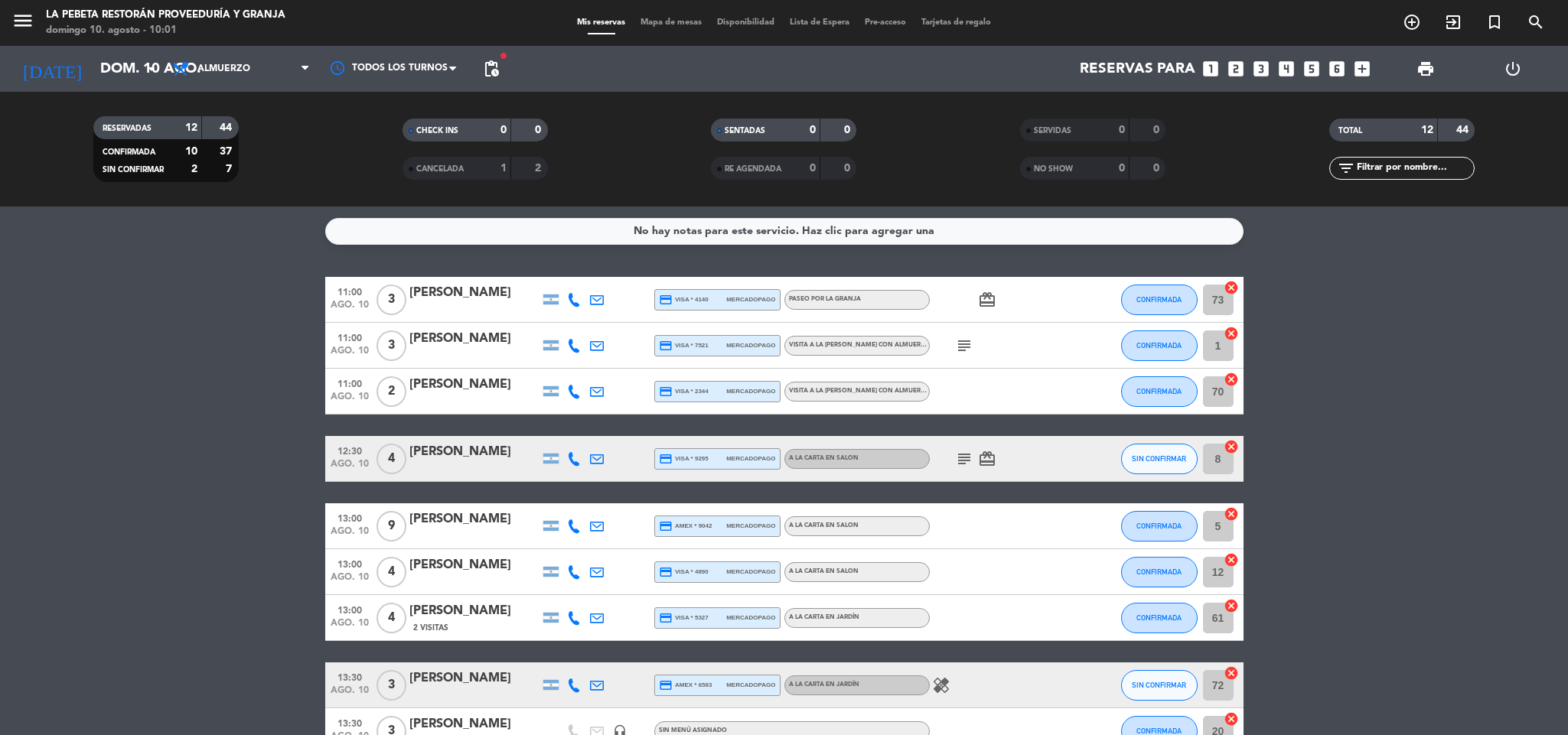
scroll to position [254, 0]
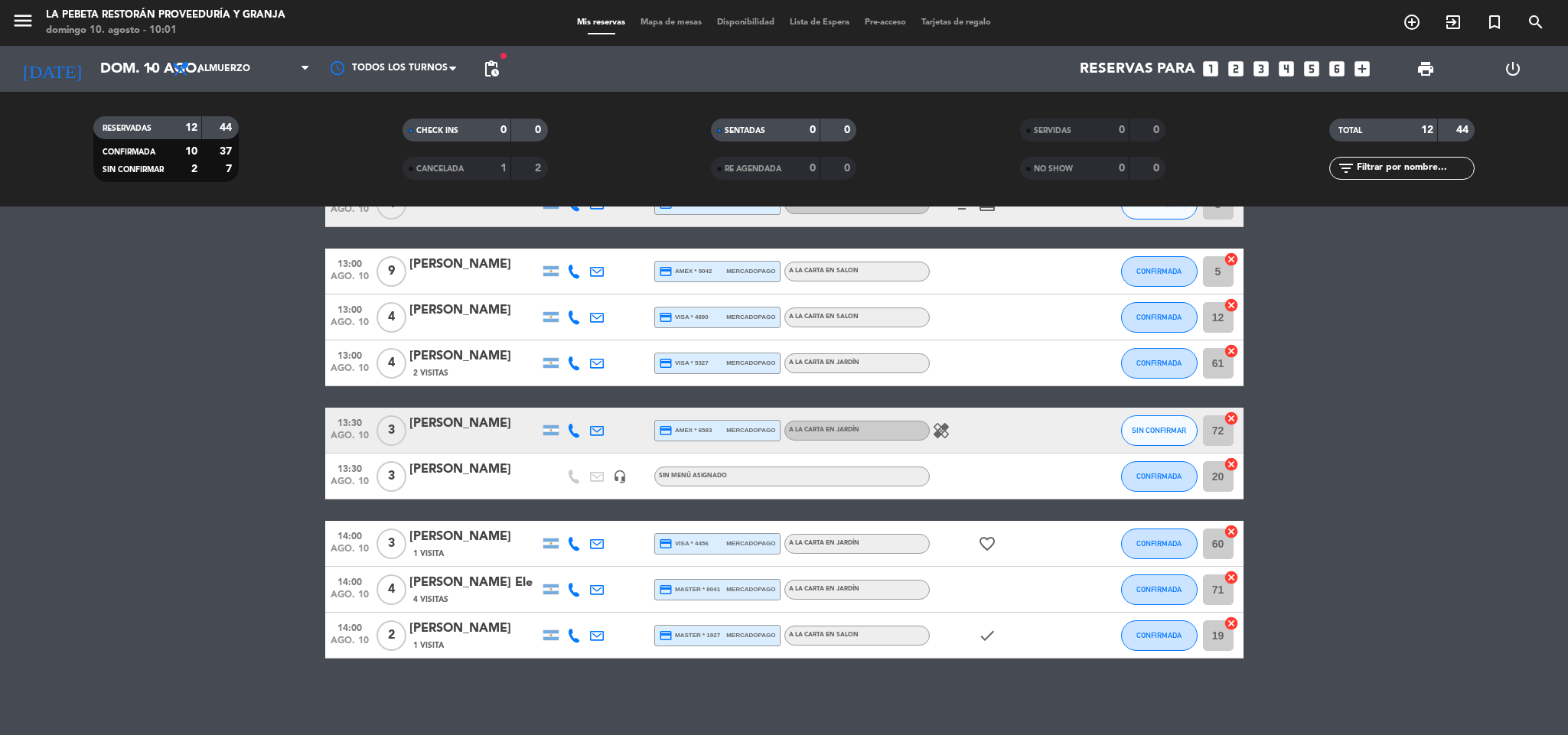
click at [942, 427] on icon "healing" at bounding box center [940, 430] width 18 height 18
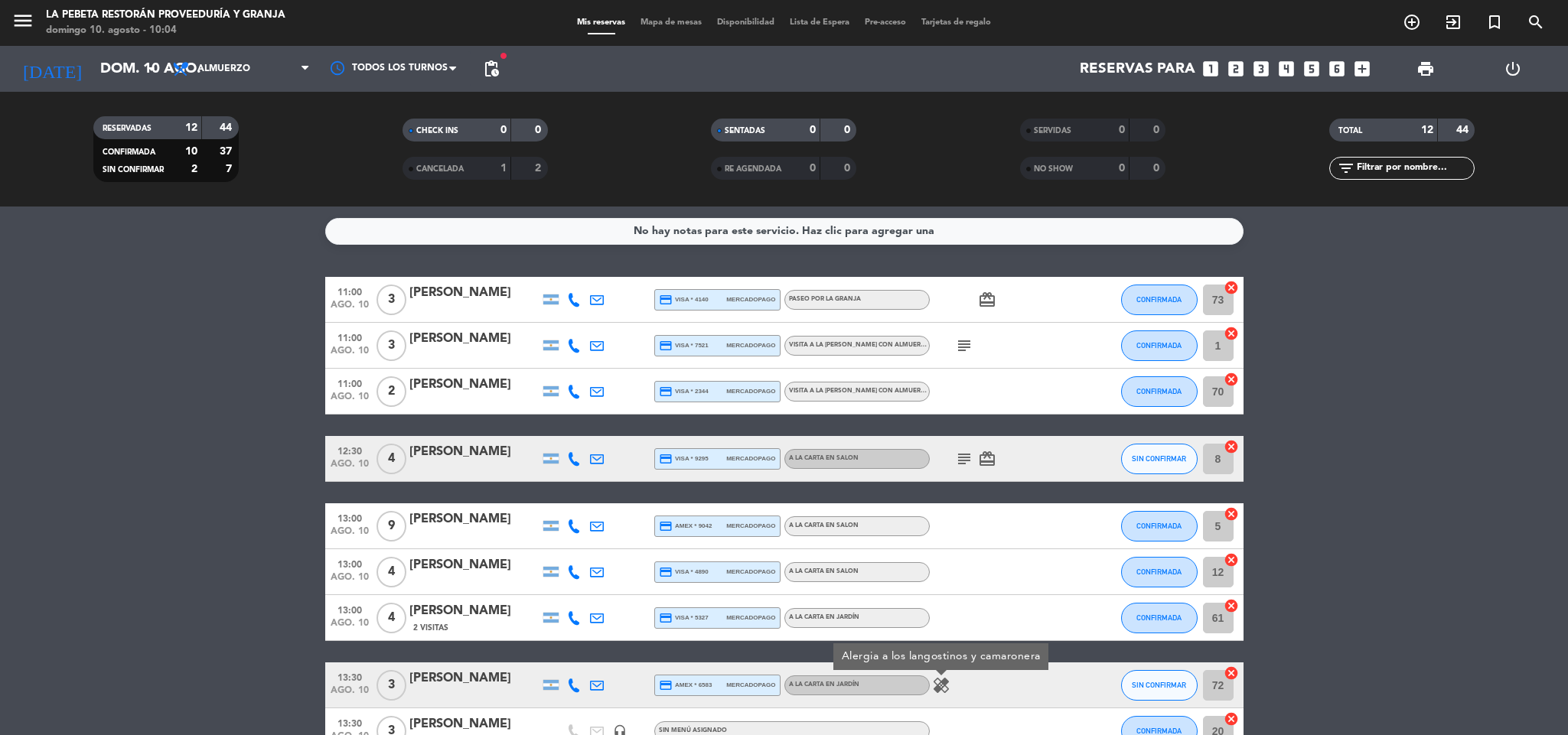
click at [1203, 534] on input "5" at bounding box center [1218, 526] width 30 height 30
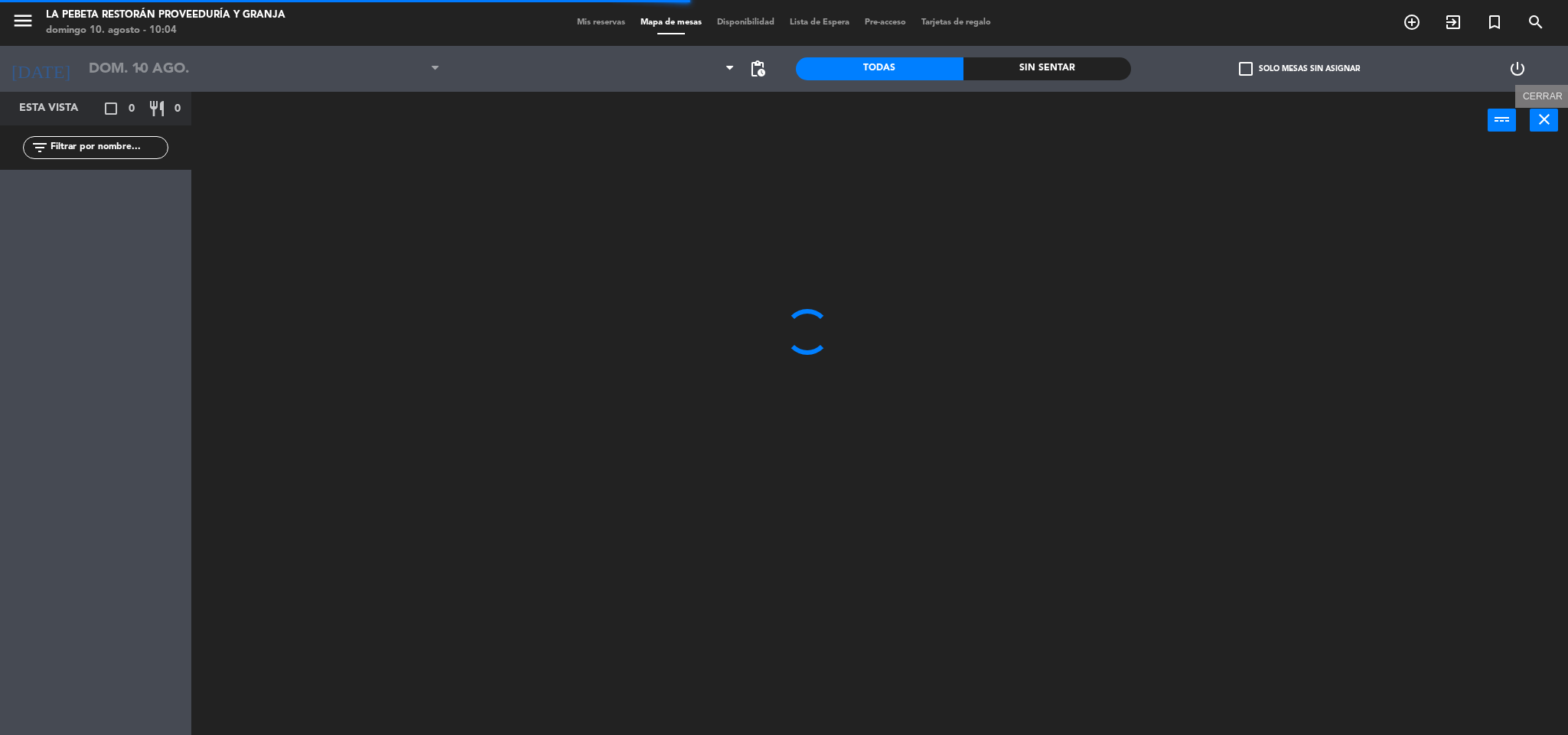
click at [1545, 122] on icon "close" at bounding box center [1543, 119] width 18 height 18
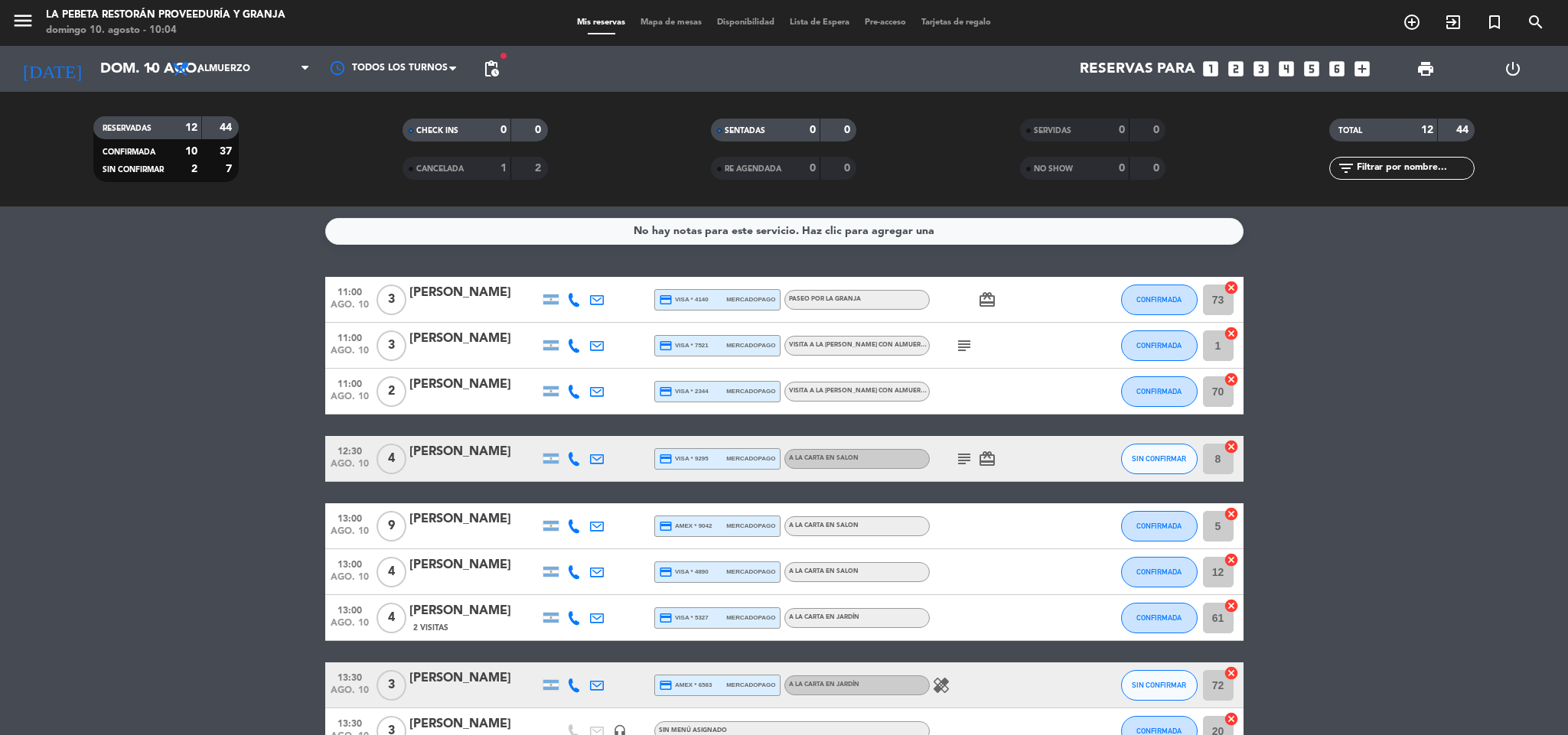
click at [1210, 526] on input "5" at bounding box center [1218, 526] width 30 height 30
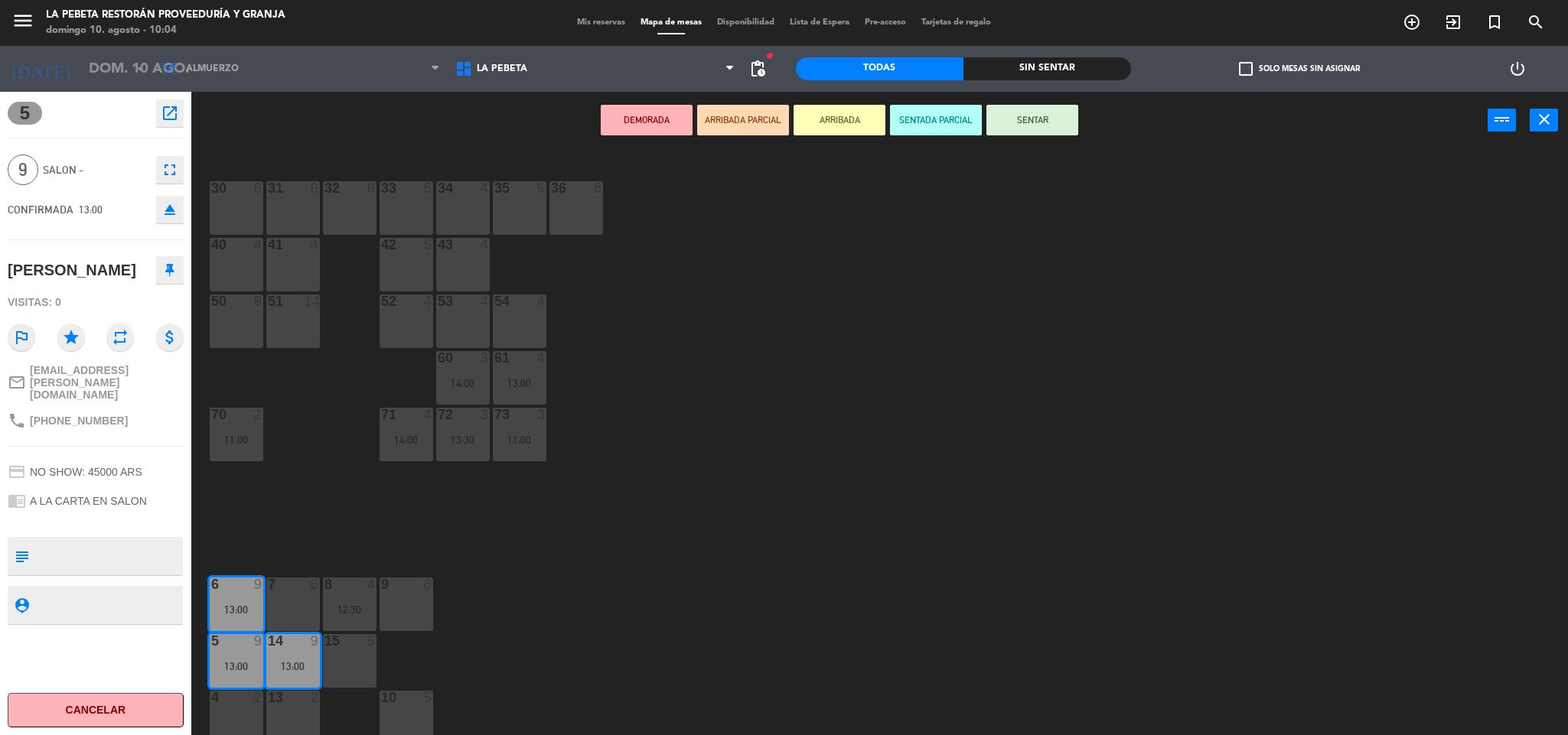
click at [313, 606] on div "7 6" at bounding box center [292, 604] width 54 height 54
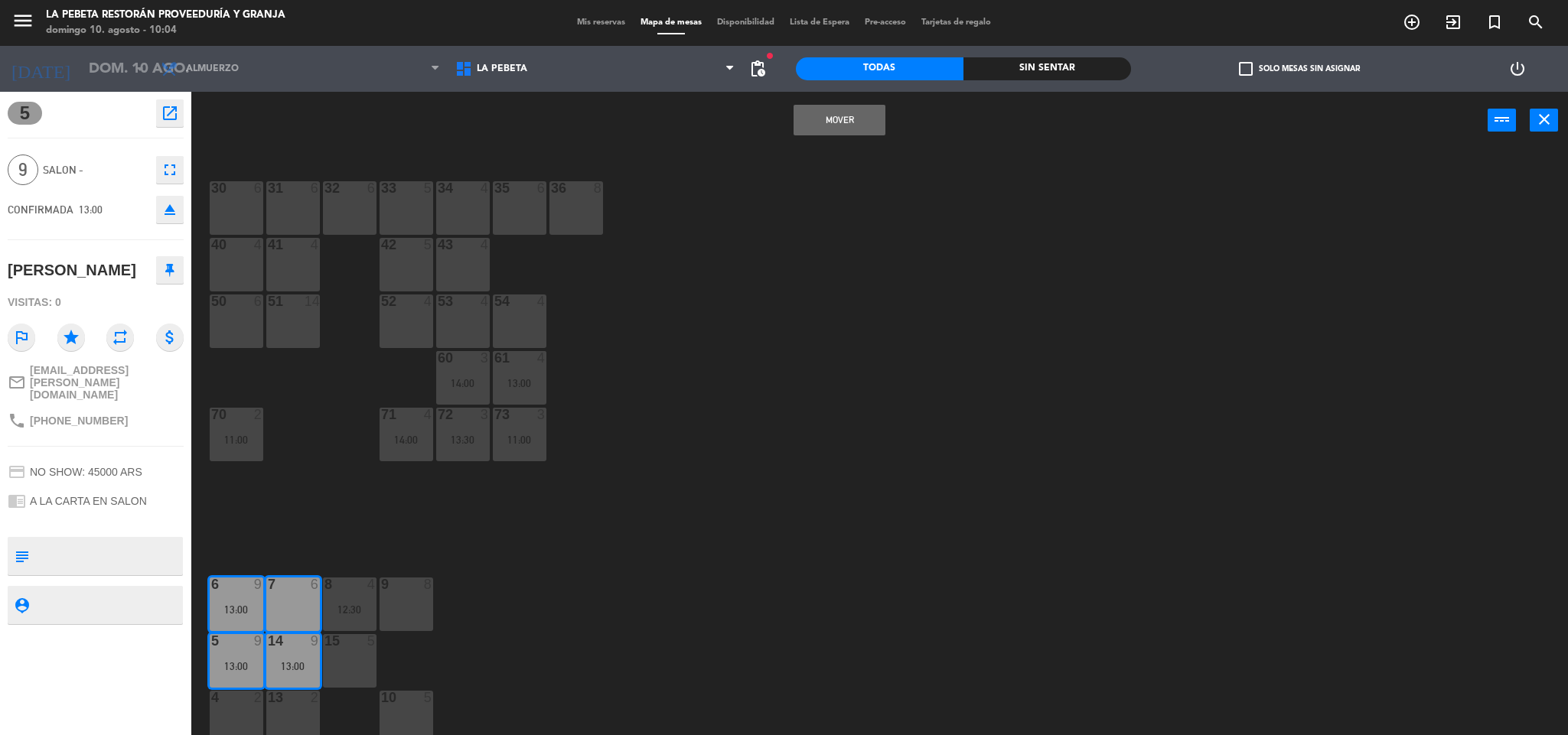
click at [829, 127] on button "Mover" at bounding box center [838, 120] width 91 height 30
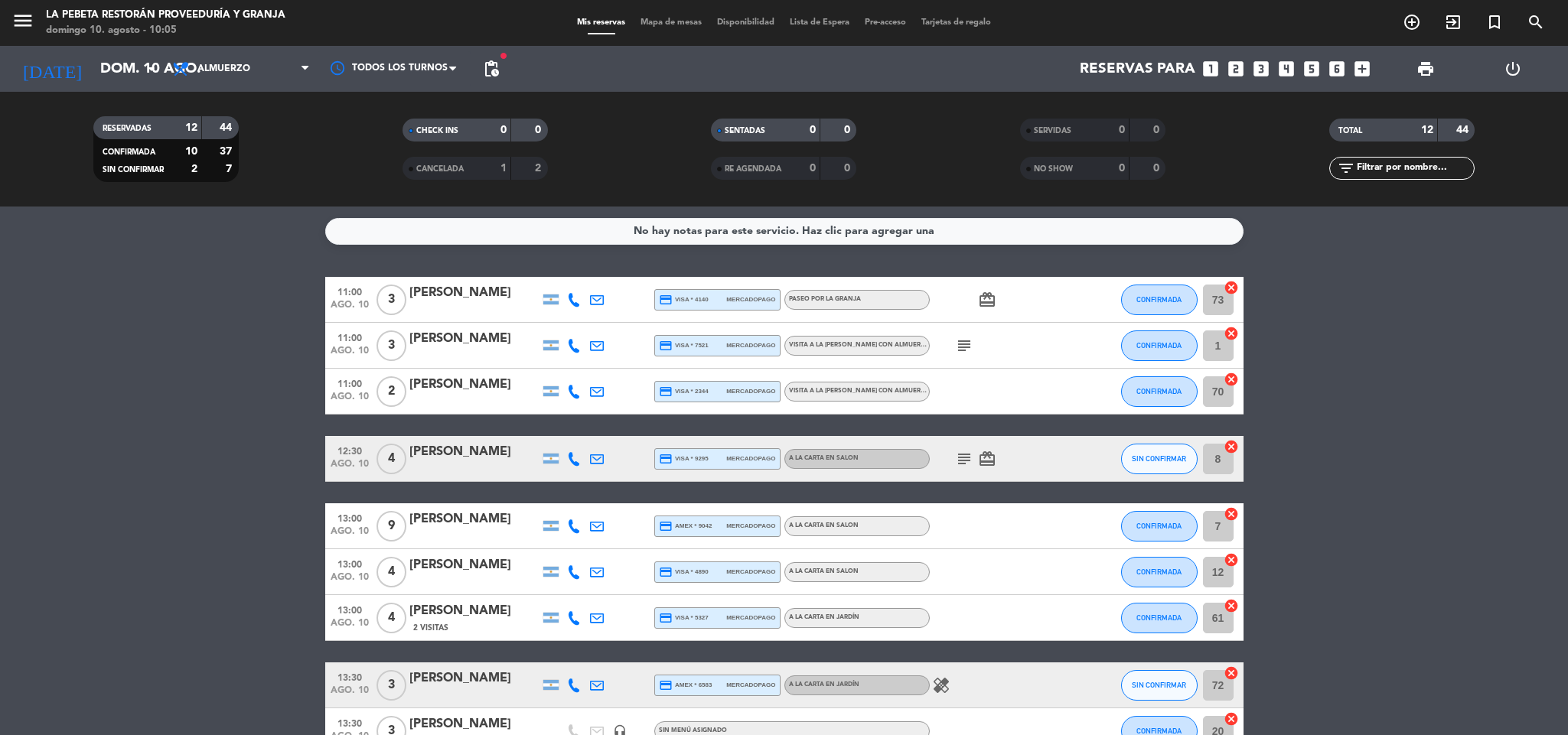
click at [1213, 306] on input "73" at bounding box center [1218, 300] width 30 height 30
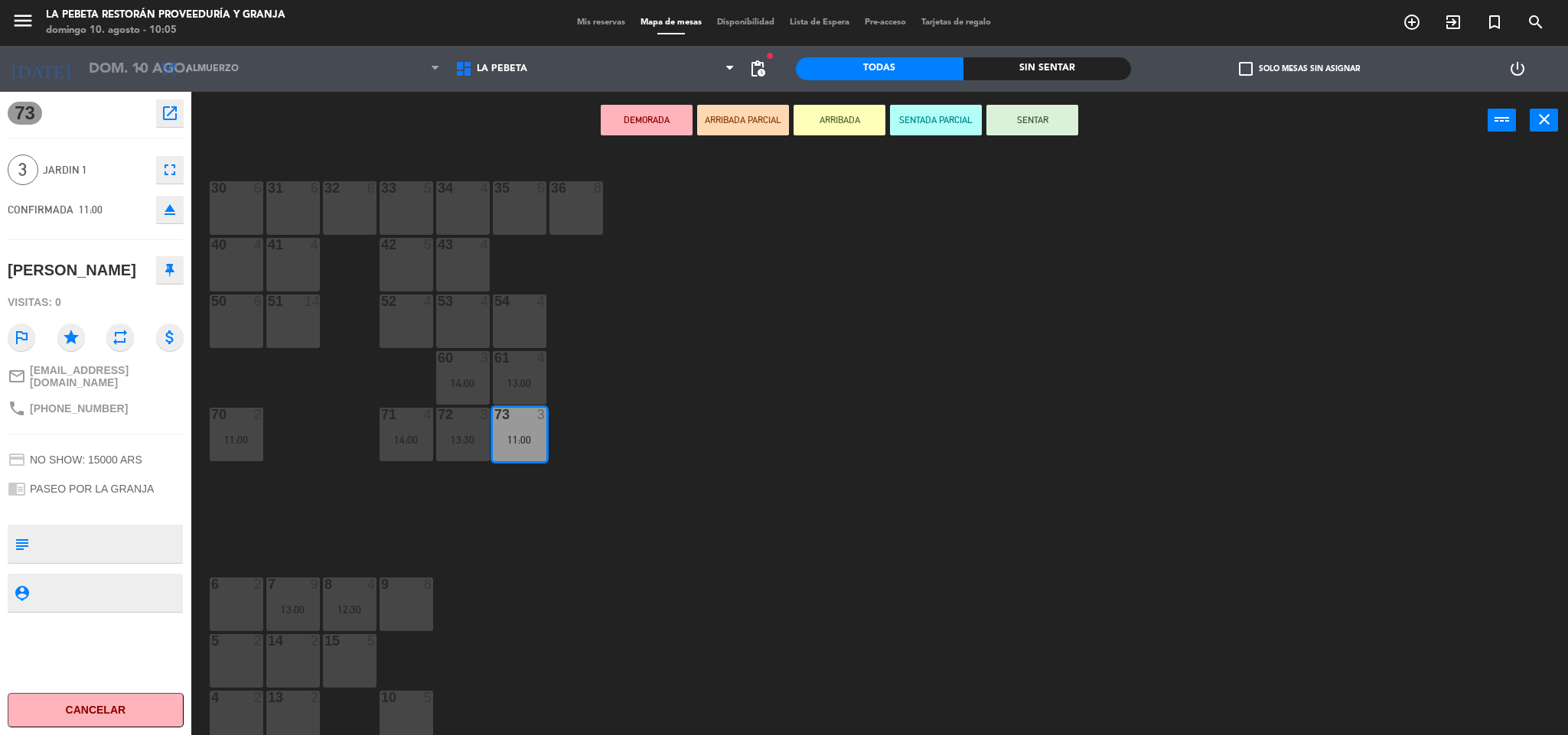
click at [358, 196] on div "32 6" at bounding box center [349, 188] width 54 height 15
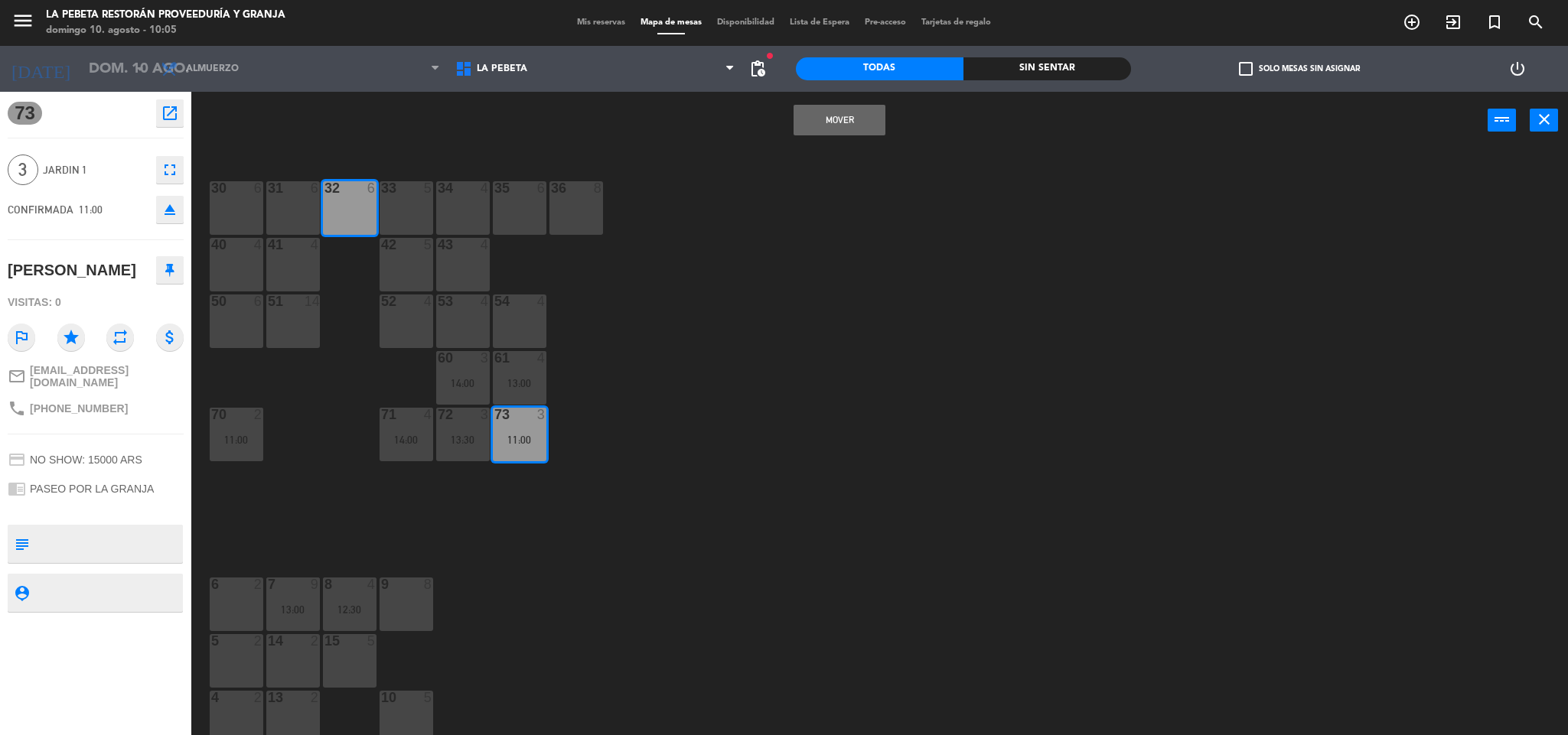
drag, startPoint x: 830, startPoint y: 116, endPoint x: 859, endPoint y: 133, distance: 33.6
click at [834, 117] on button "Mover" at bounding box center [838, 120] width 91 height 30
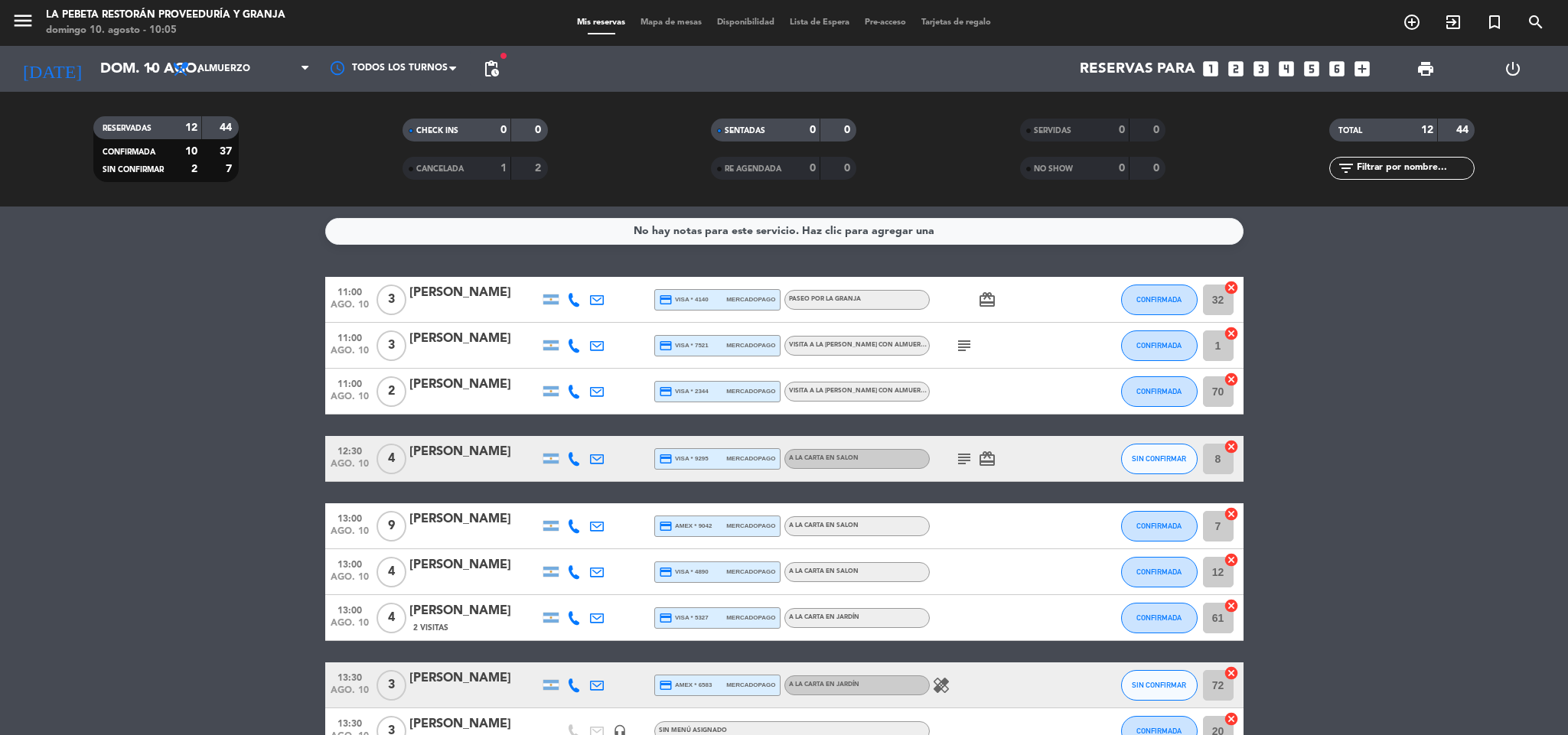
click at [910, 347] on span "VISITA A LA [PERSON_NAME] CON ALMUERZO EN NUESTRO RESTAURANT - EN SALON" at bounding box center [921, 345] width 264 height 6
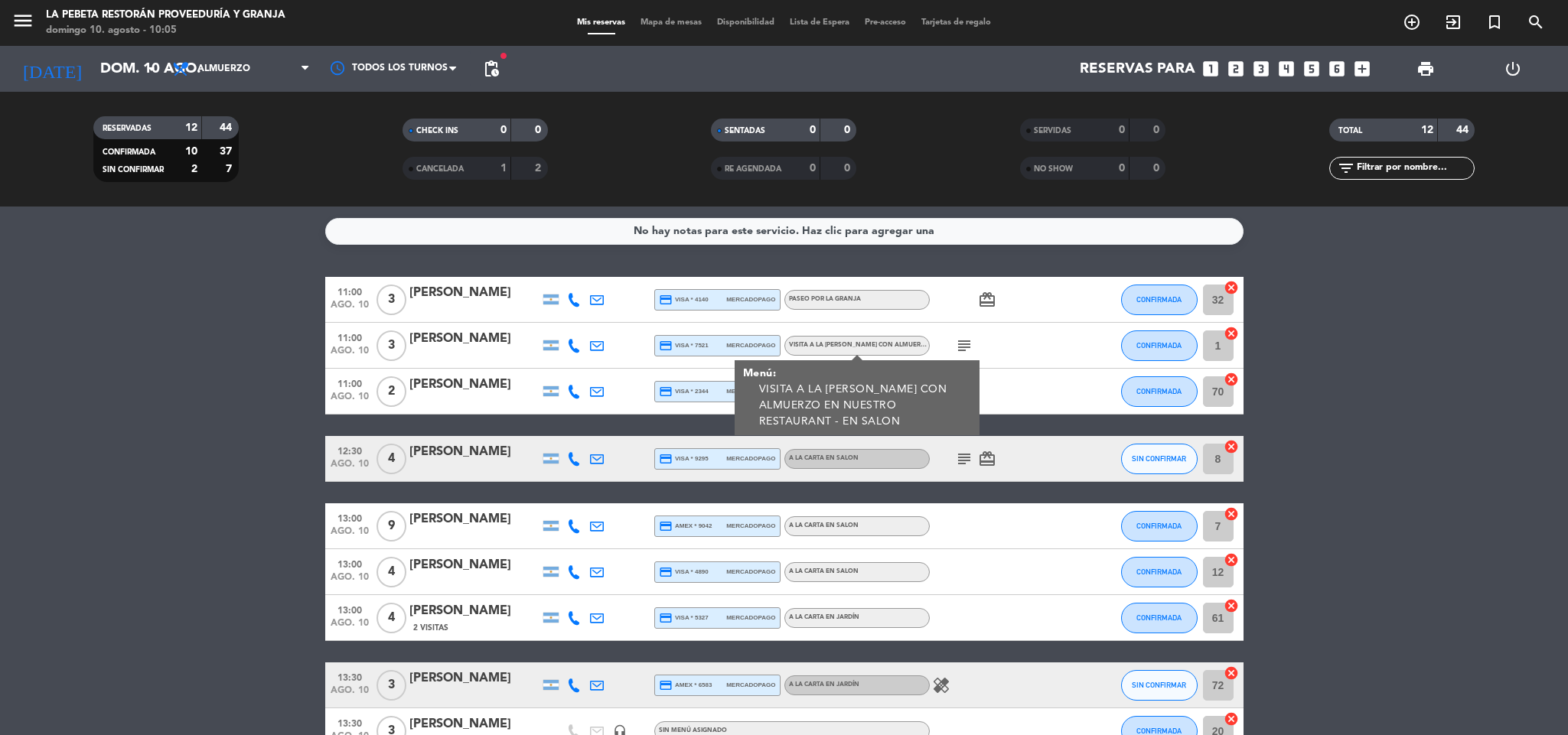
click at [972, 347] on icon "subject" at bounding box center [964, 345] width 18 height 18
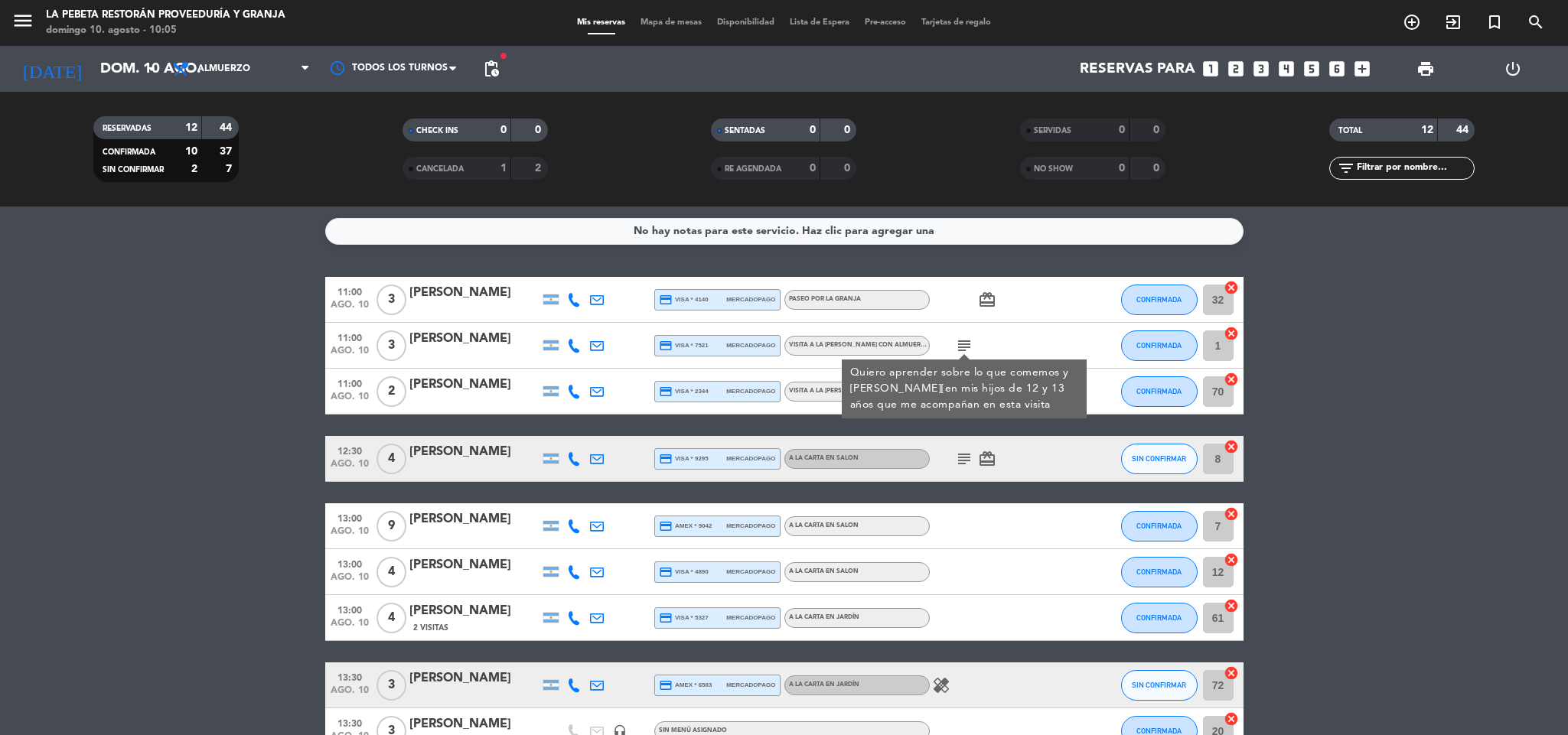
click at [1215, 347] on input "1" at bounding box center [1218, 346] width 30 height 30
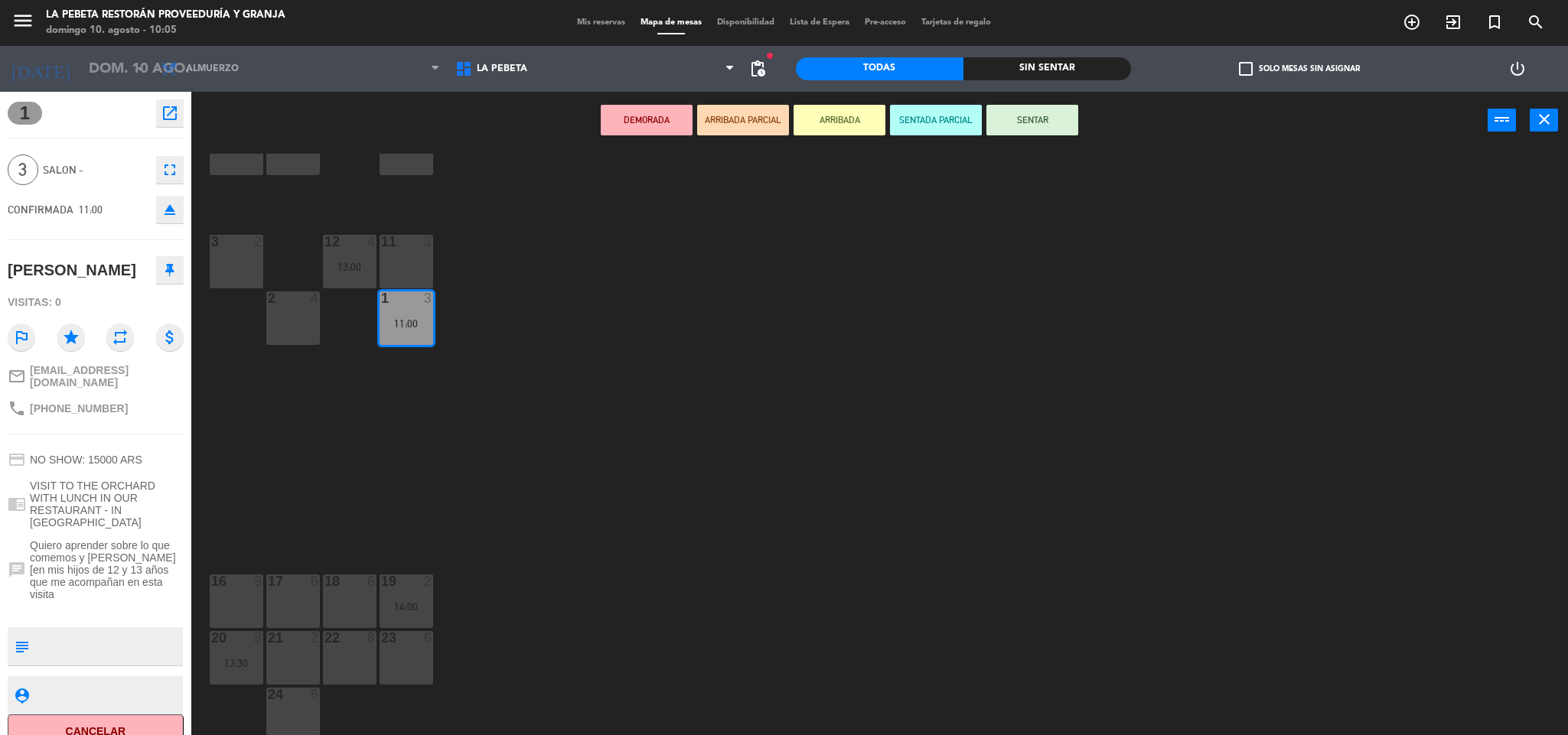
scroll to position [570, 0]
click at [345, 266] on div "13:00" at bounding box center [349, 266] width 54 height 10
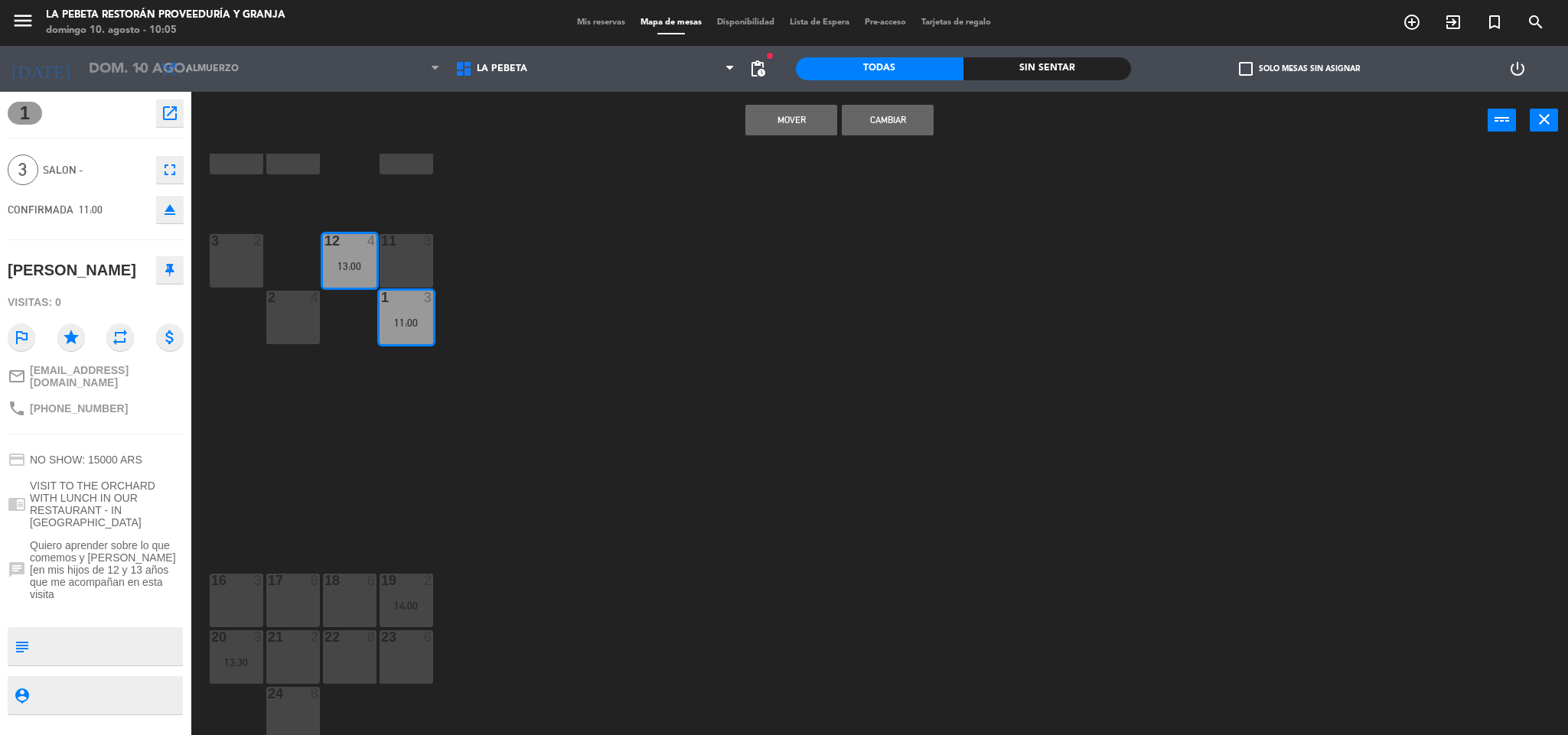
click at [790, 131] on button "Mover" at bounding box center [790, 120] width 91 height 30
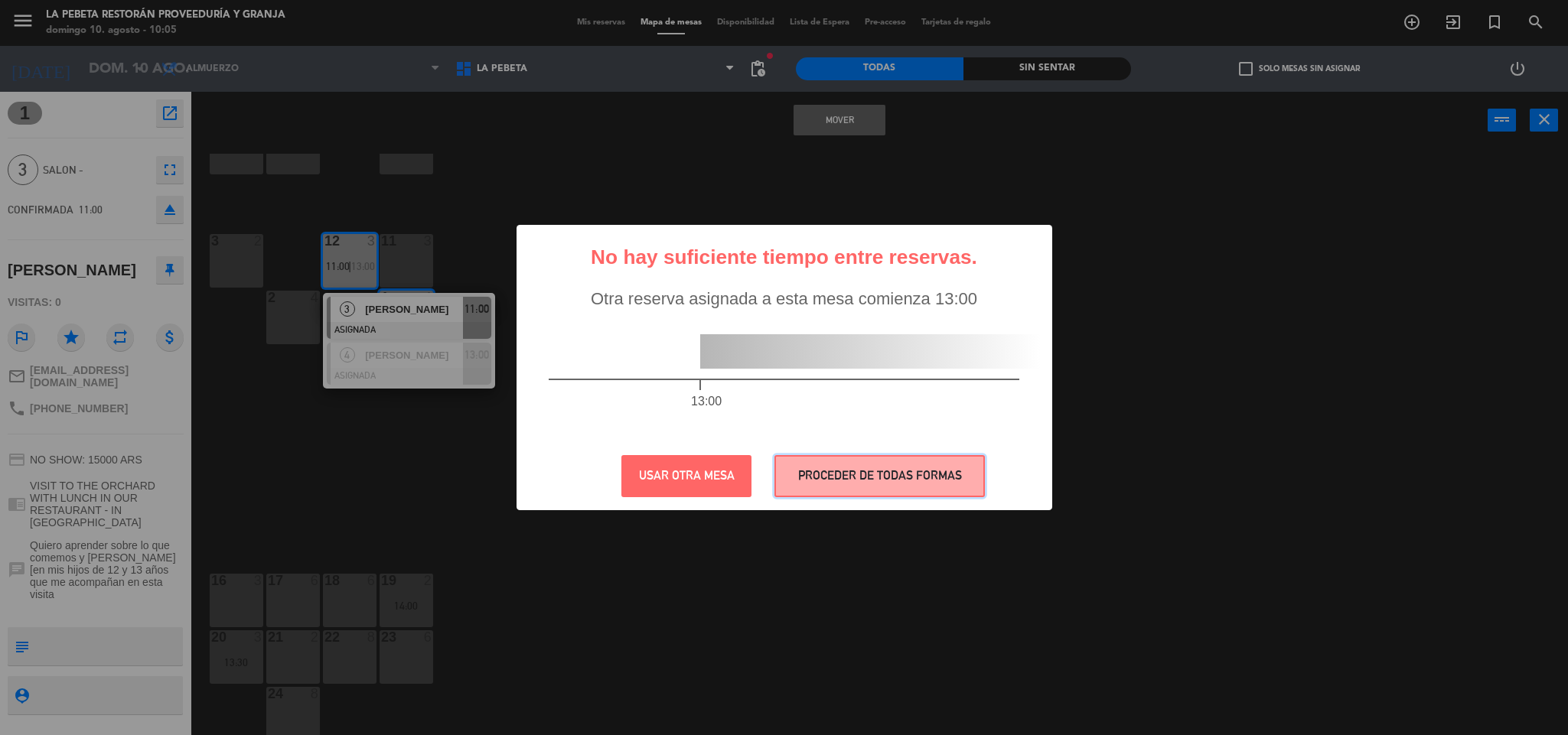
click at [878, 468] on button "PROCEDER DE TODAS FORMAS" at bounding box center [879, 476] width 210 height 42
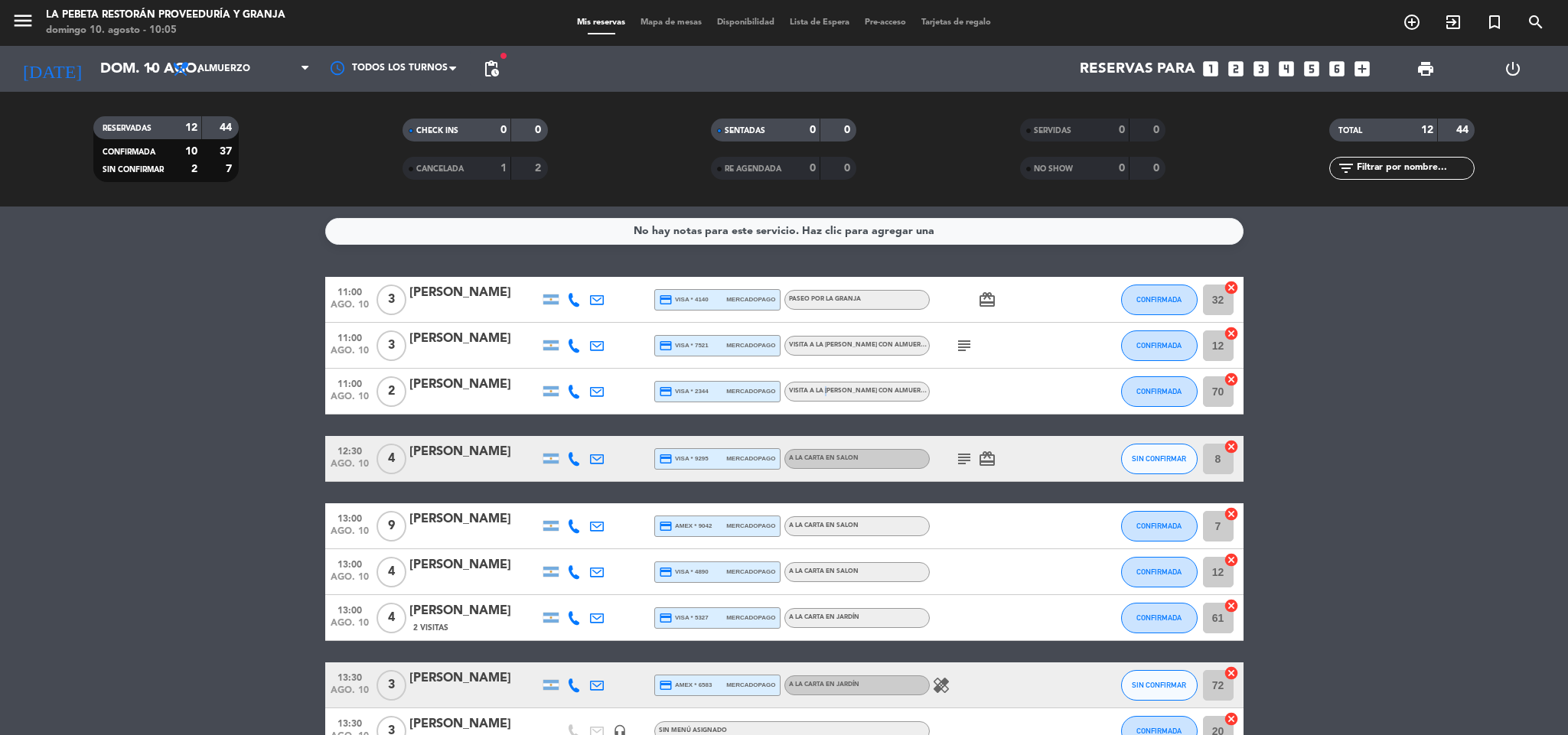
click at [825, 391] on span "VISITA A LA [PERSON_NAME] CON ALMUERZO EN NUESTRO RESTAURANT - EN JARDÍN" at bounding box center [921, 390] width 265 height 6
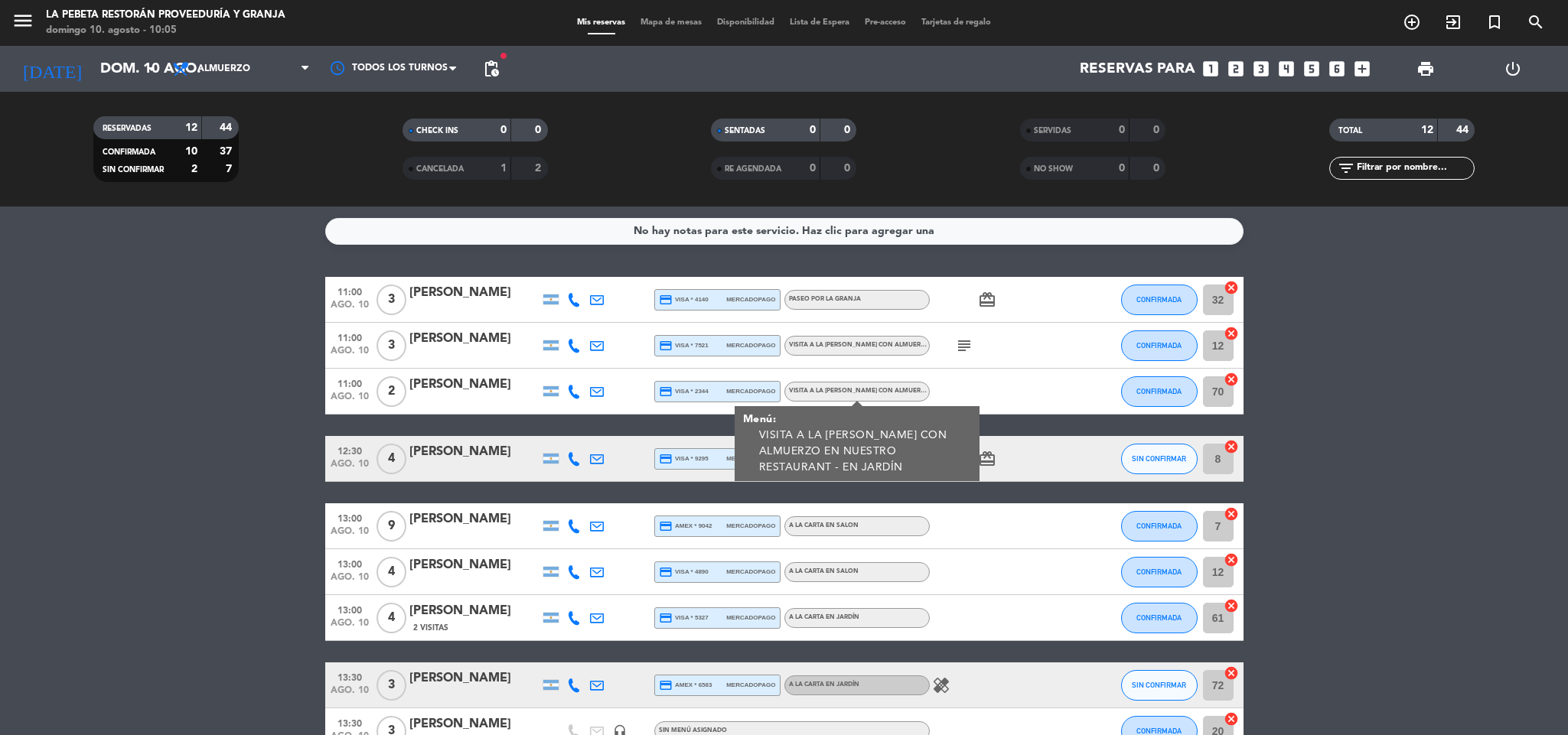
click at [1215, 398] on input "70" at bounding box center [1218, 391] width 30 height 30
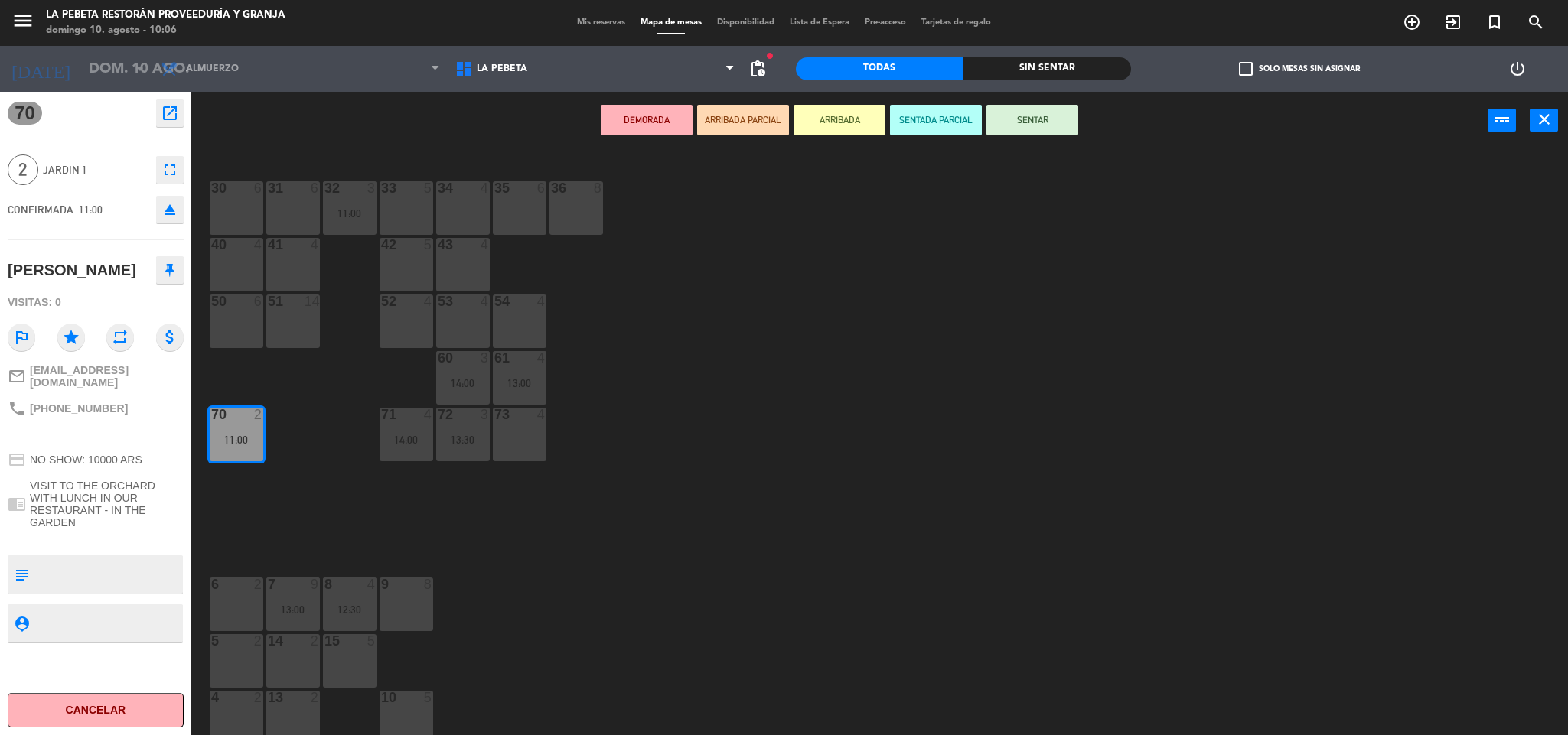
click at [466, 202] on div "34 4" at bounding box center [463, 207] width 54 height 54
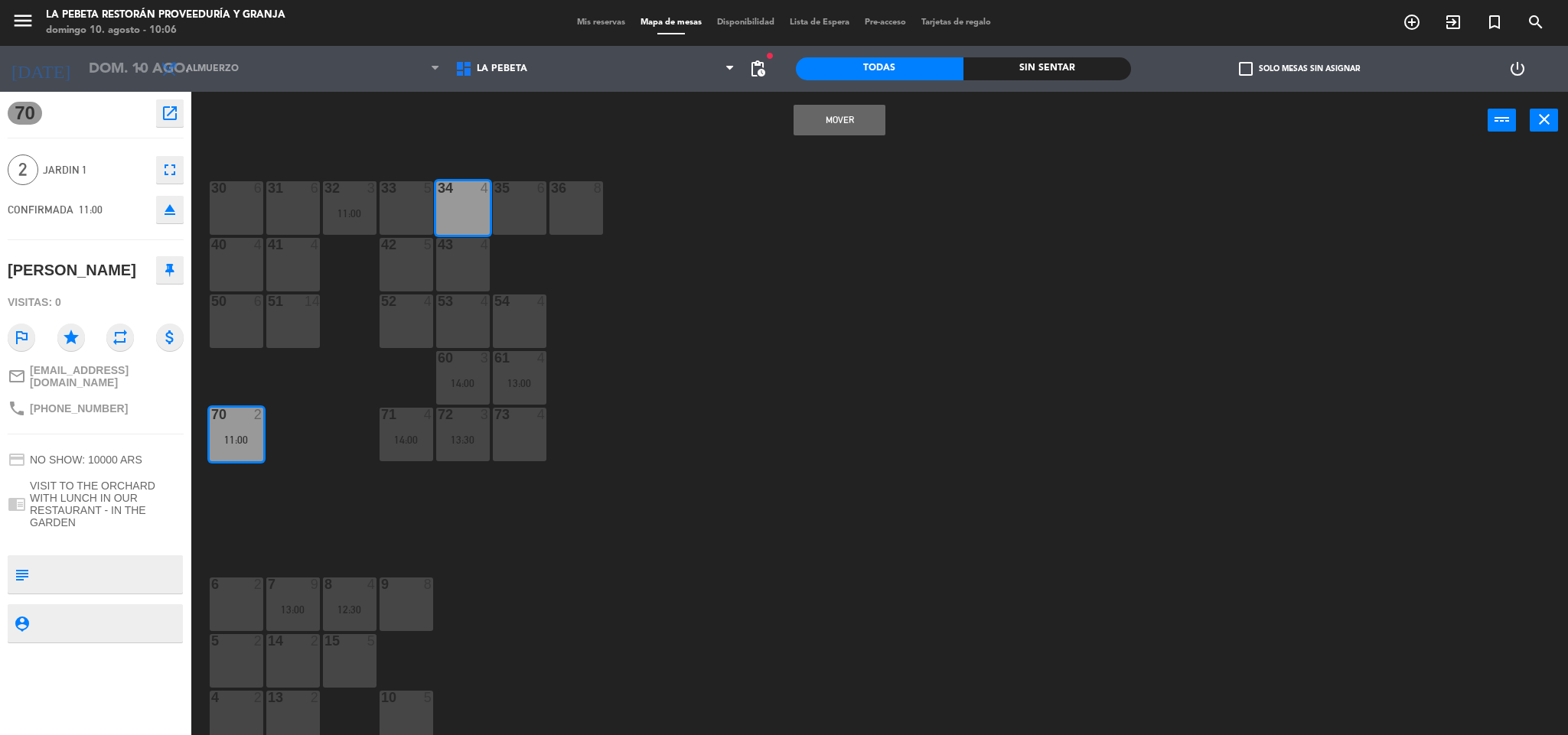
click at [867, 122] on button "Mover" at bounding box center [838, 120] width 91 height 30
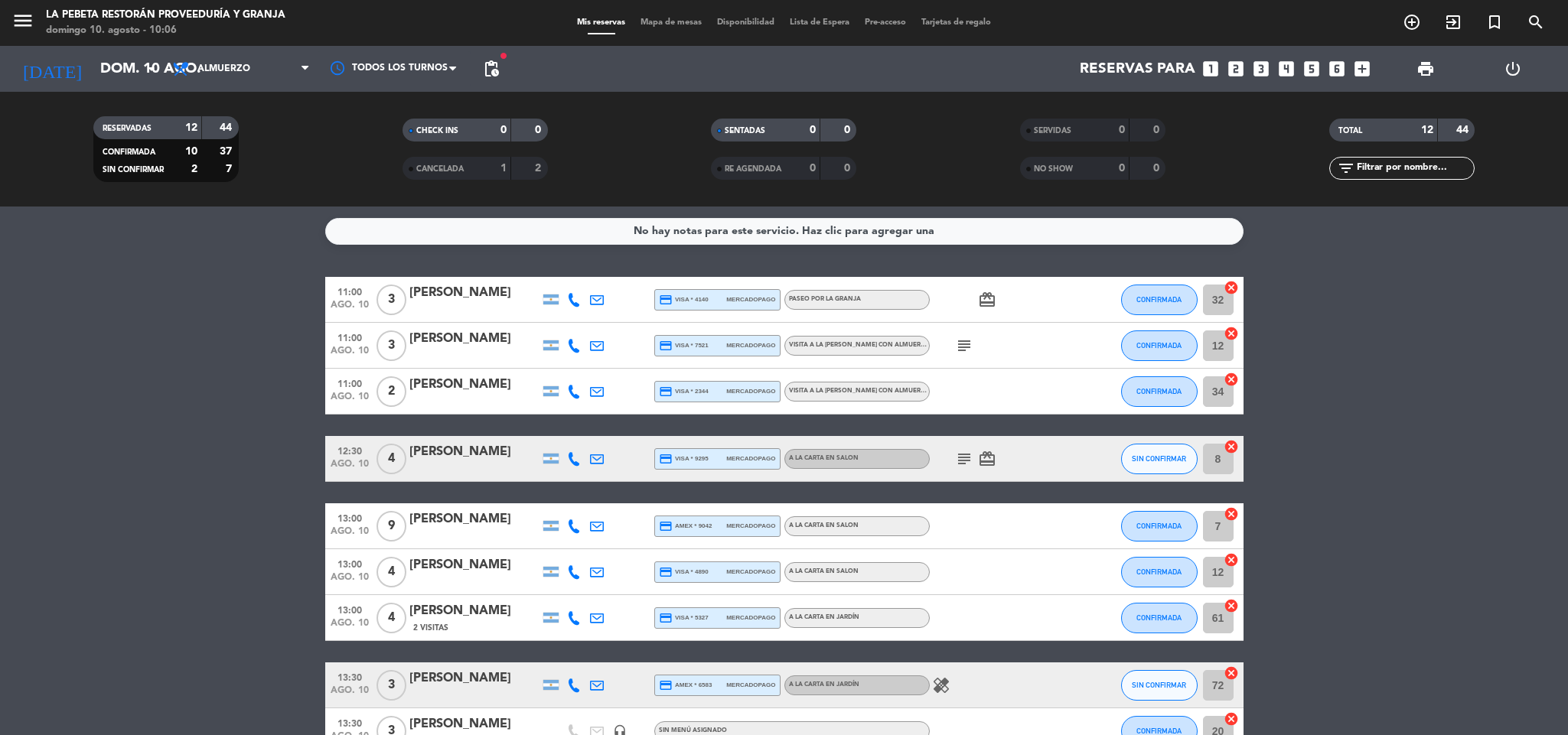
click at [1210, 459] on input "8" at bounding box center [1218, 459] width 30 height 30
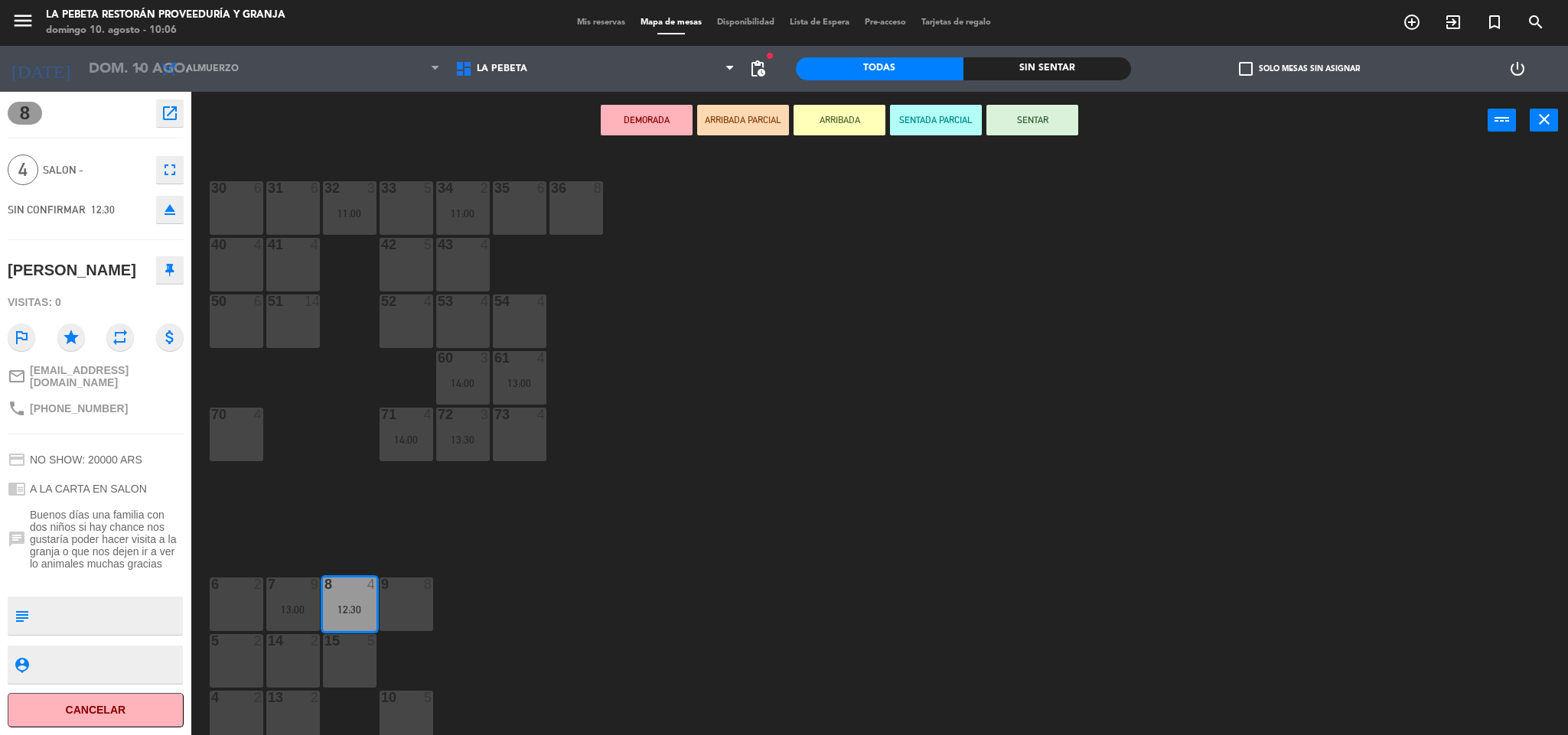
scroll to position [420, 0]
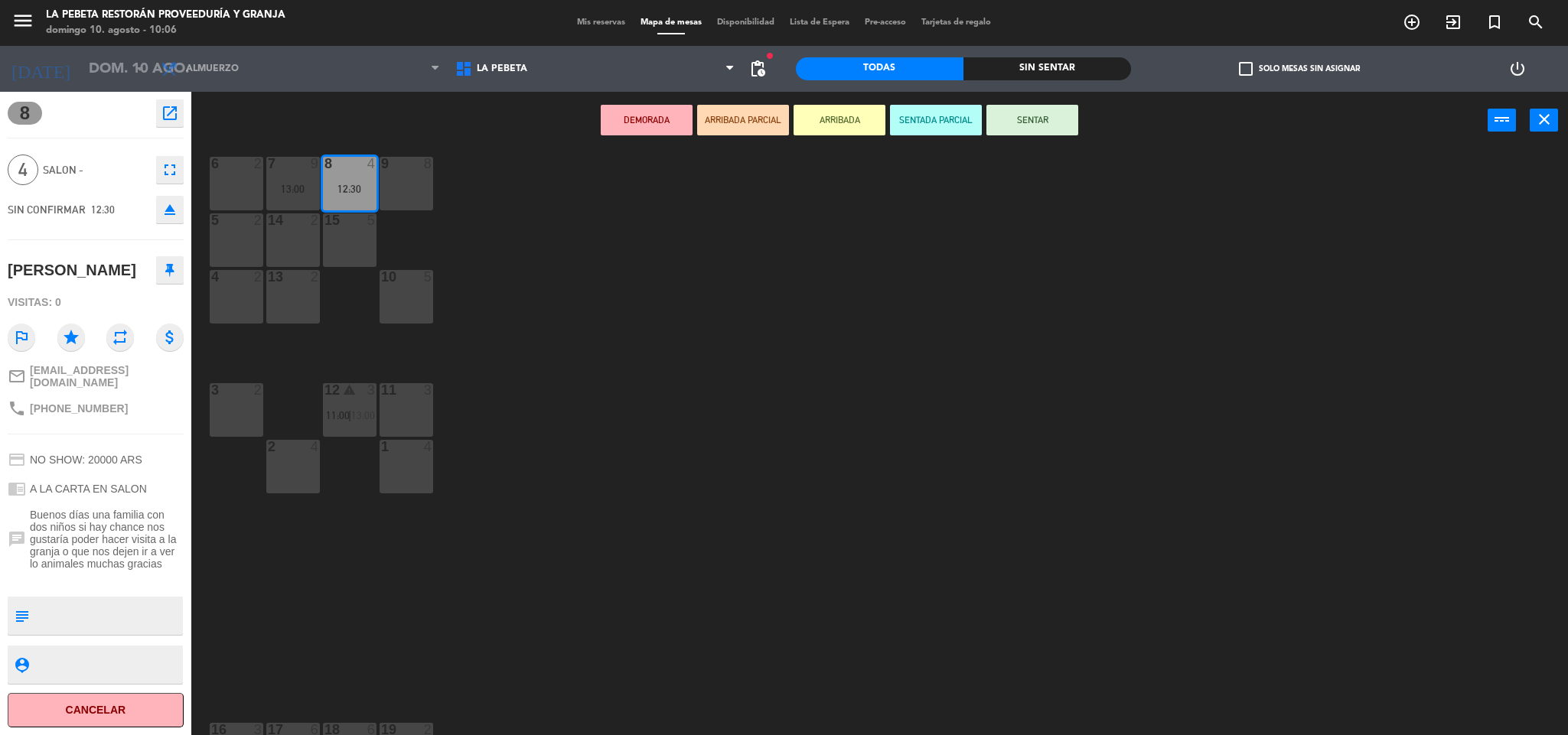
click at [347, 245] on div "15 5" at bounding box center [349, 239] width 54 height 54
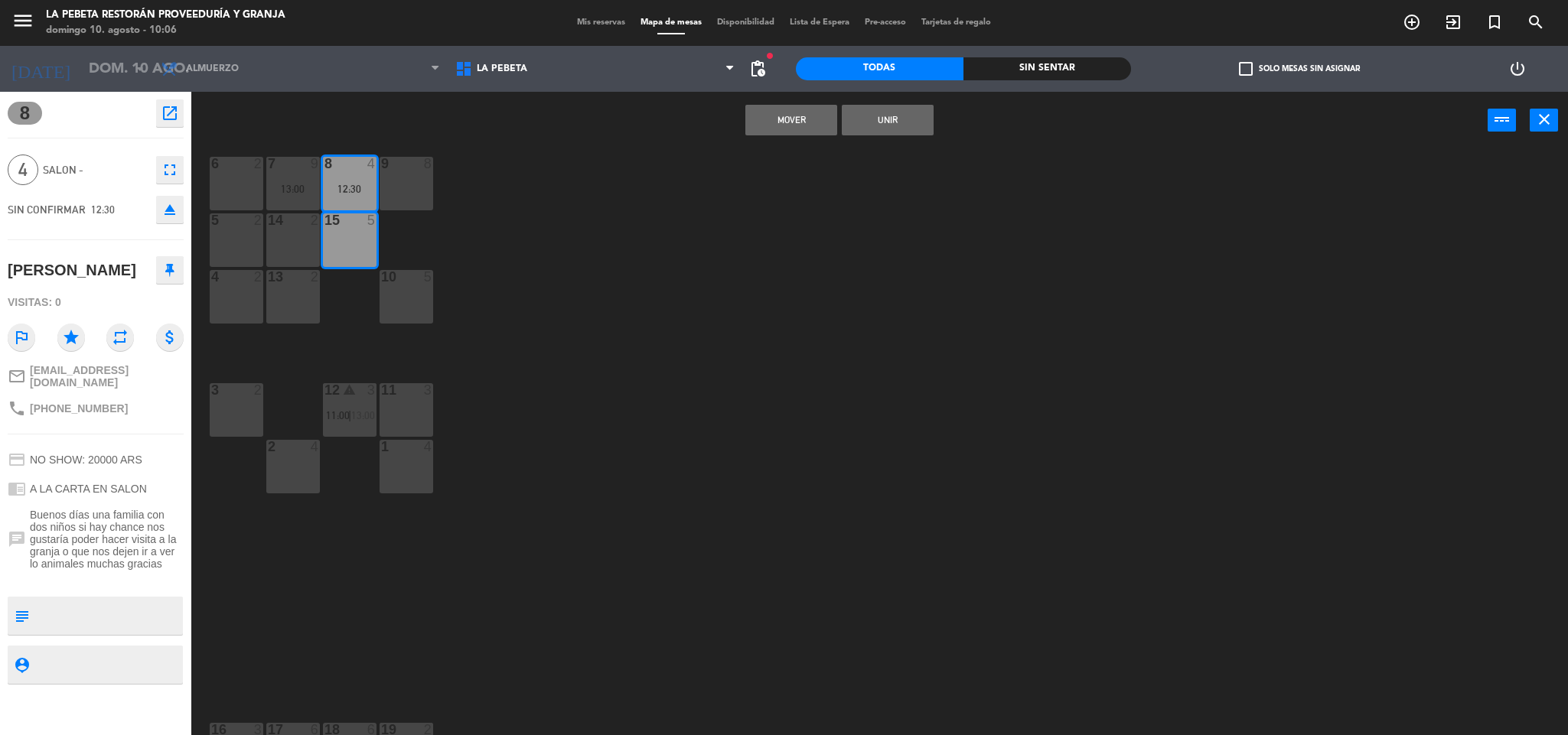
click at [806, 134] on button "Mover" at bounding box center [790, 120] width 91 height 30
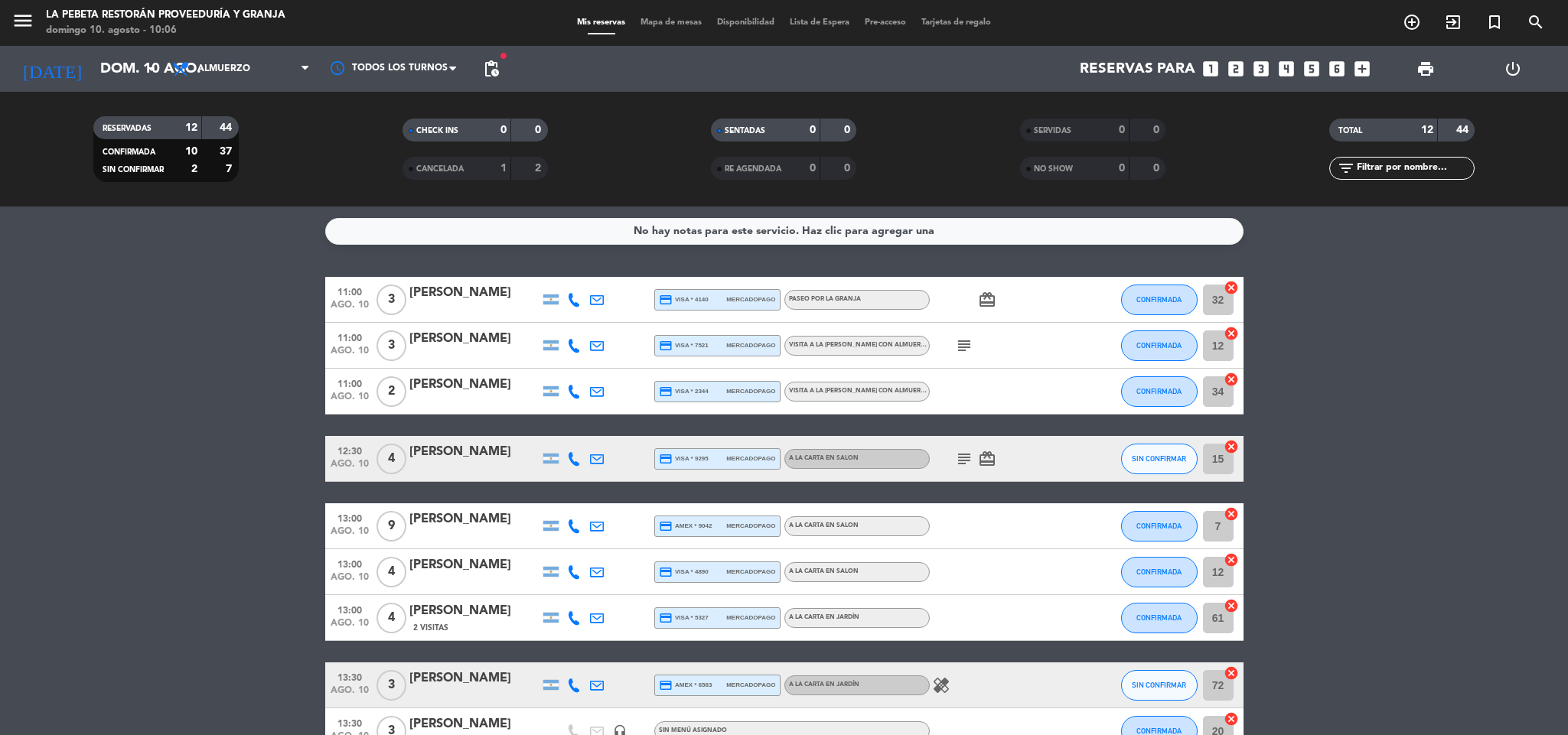
click at [1219, 570] on input "12" at bounding box center [1218, 572] width 30 height 30
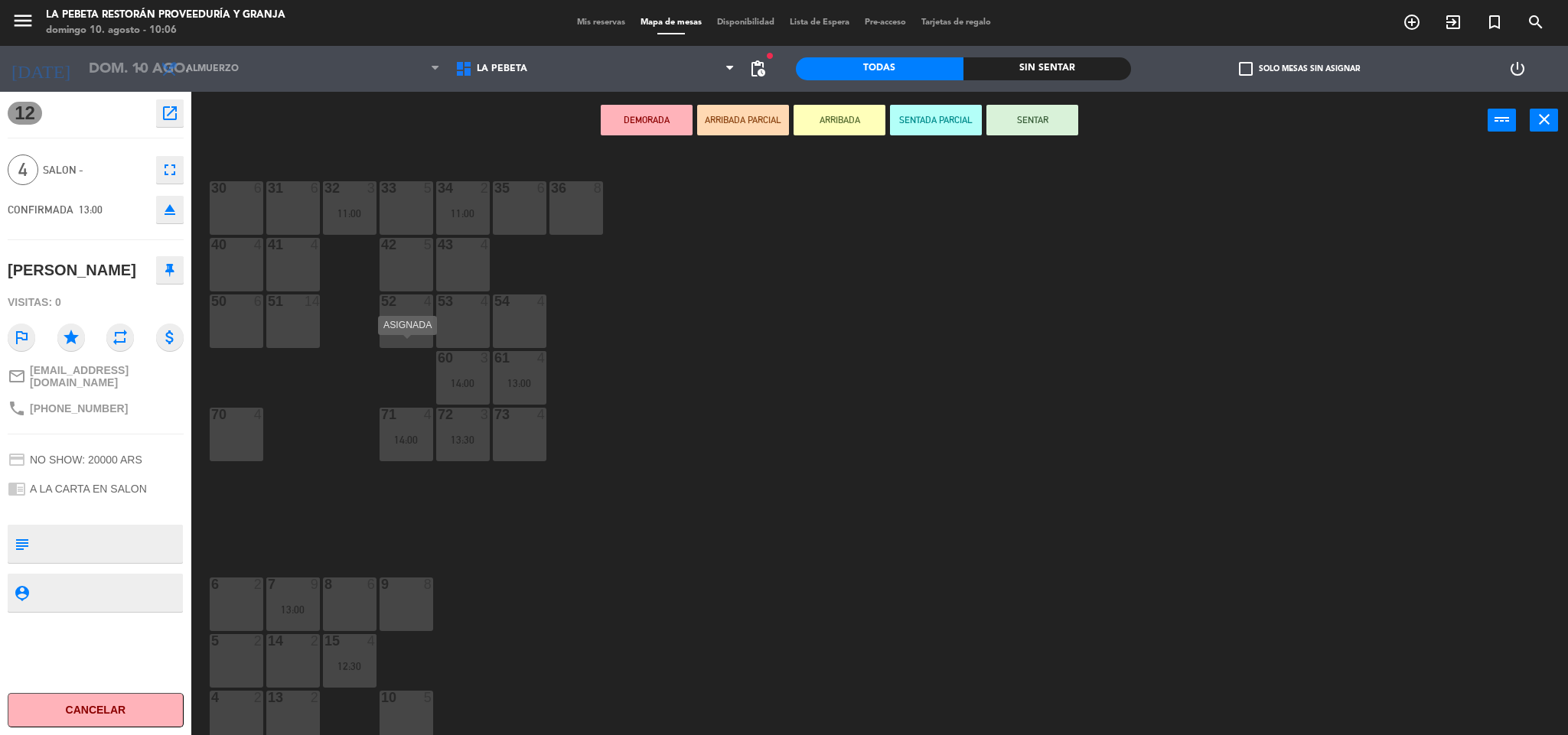
scroll to position [420, 0]
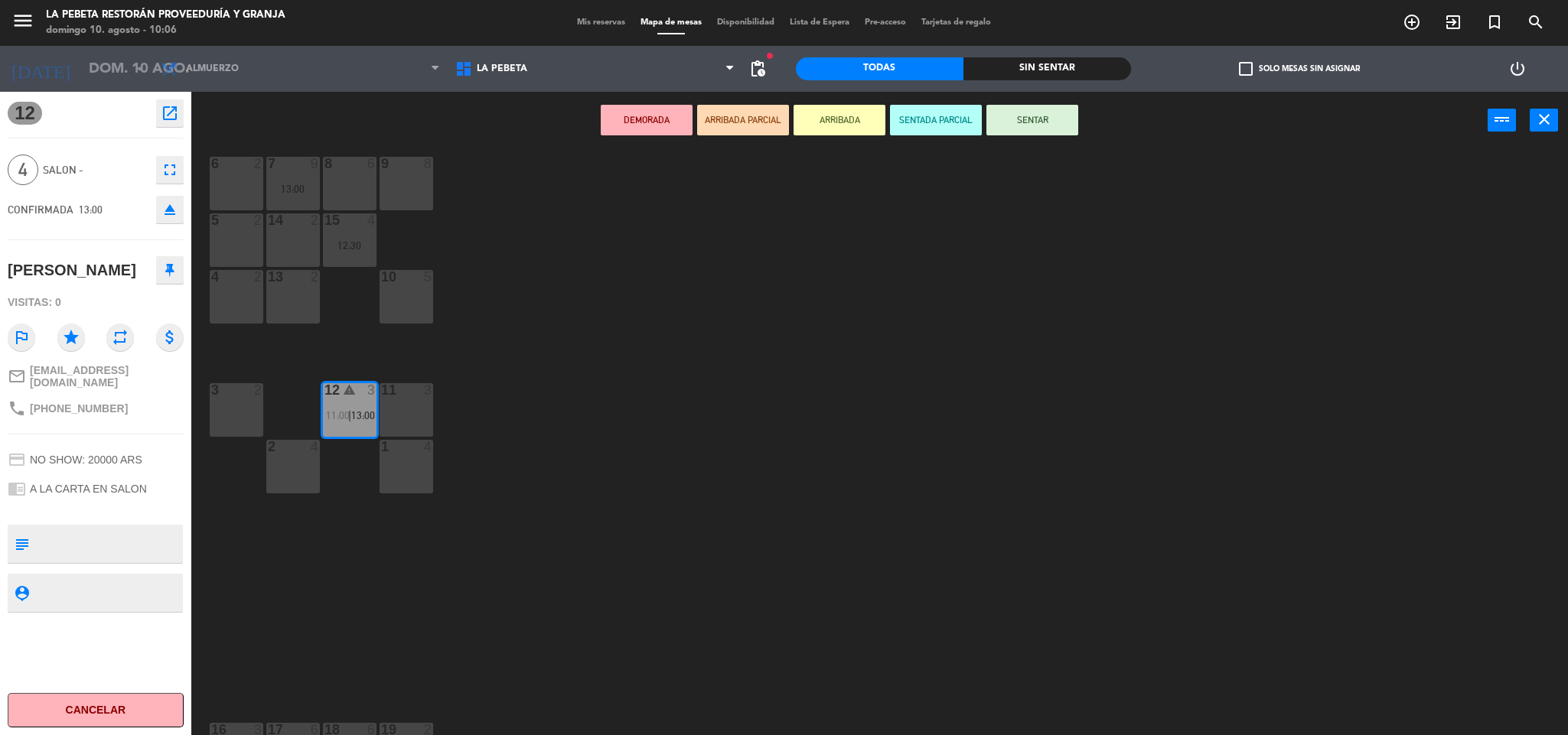
click at [289, 468] on div "2 4" at bounding box center [292, 466] width 54 height 54
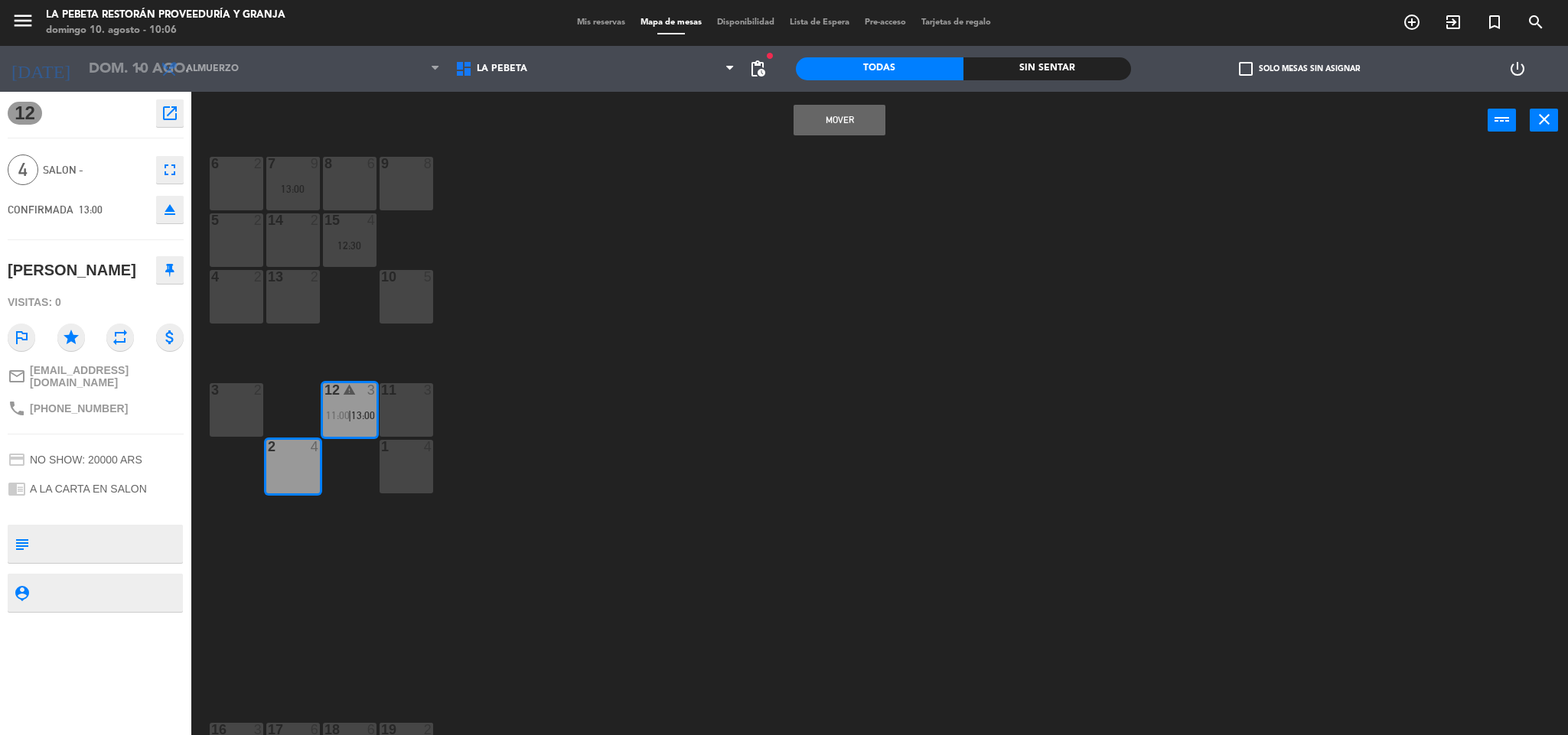
click at [872, 123] on button "Mover" at bounding box center [838, 120] width 91 height 30
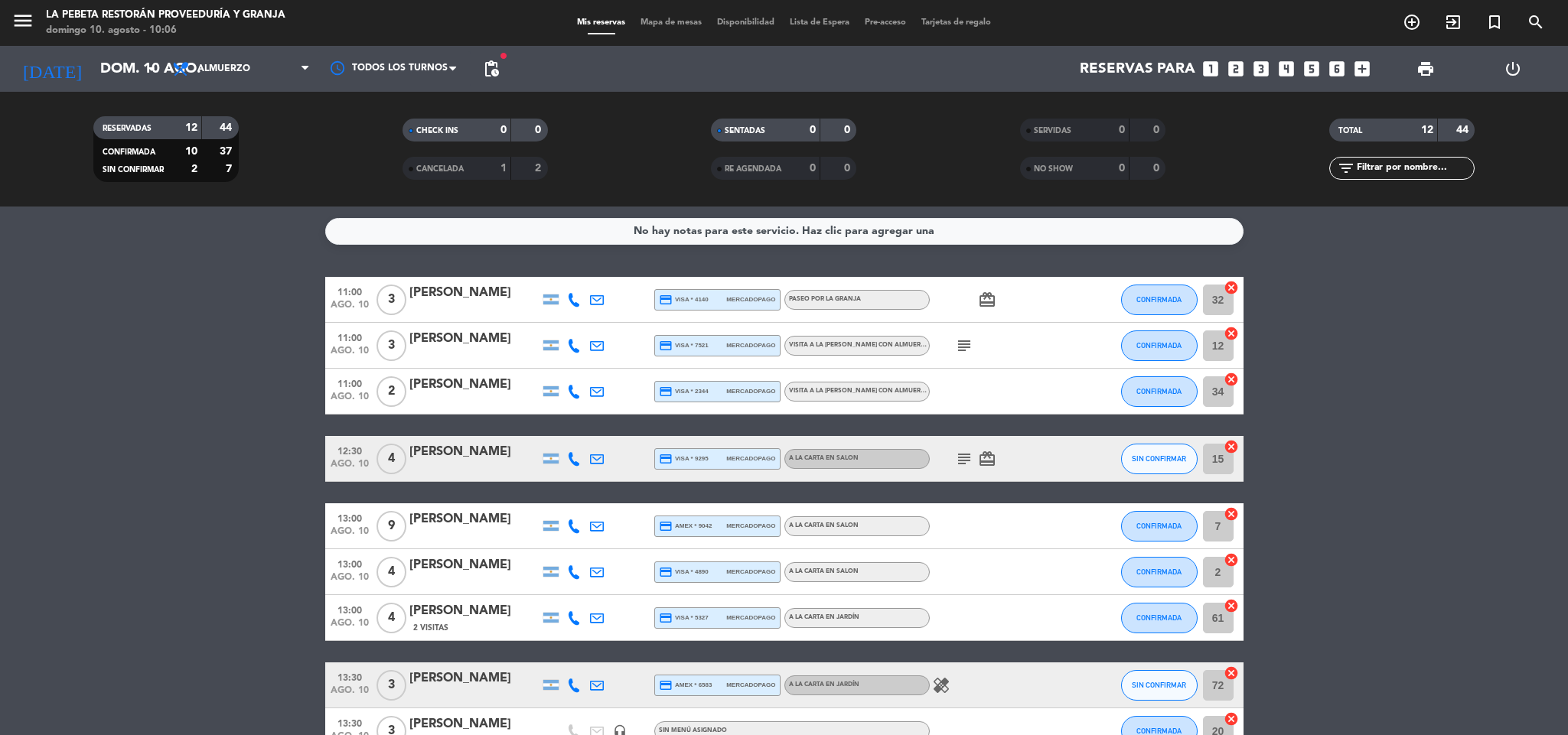
click at [1219, 615] on input "61" at bounding box center [1218, 617] width 30 height 30
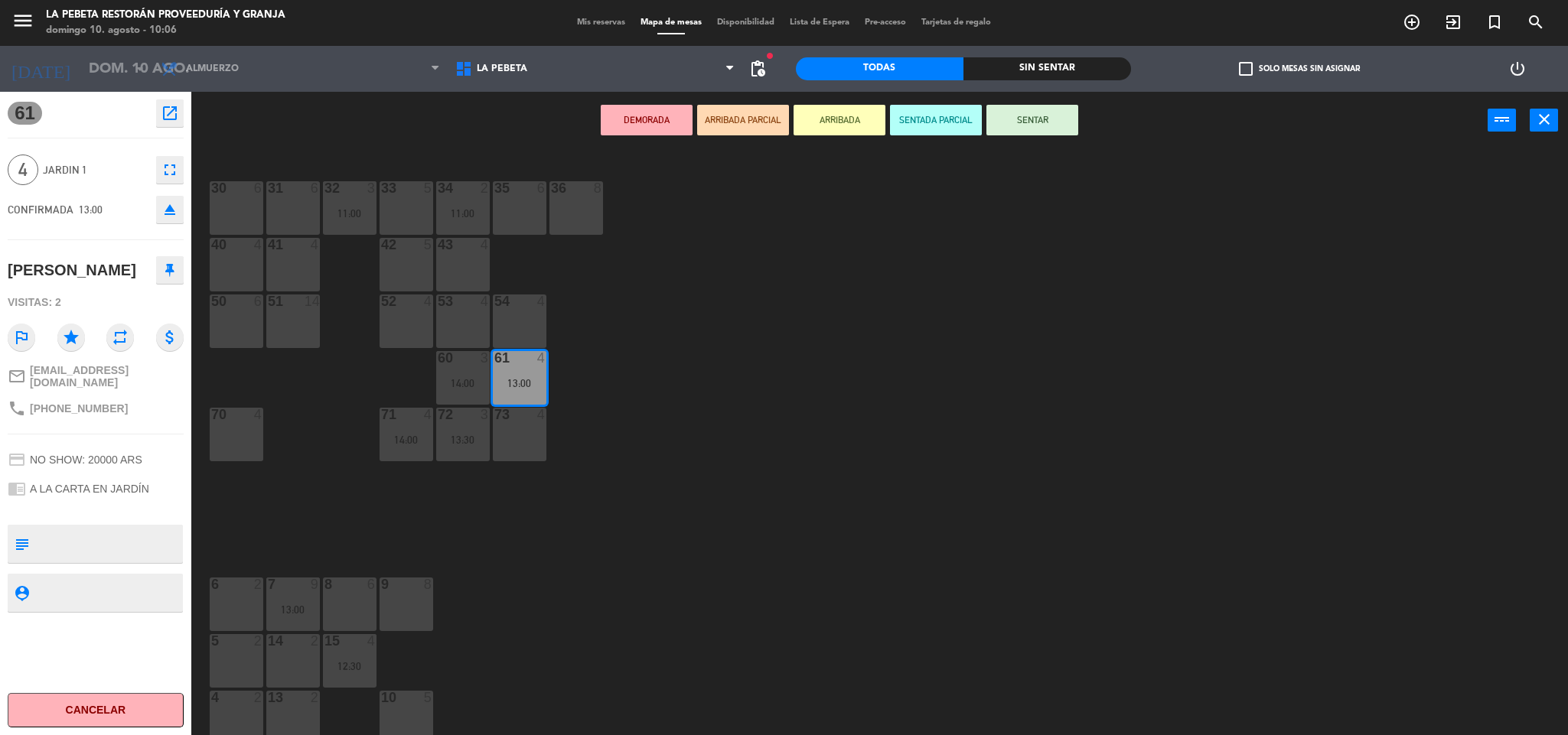
drag, startPoint x: 285, startPoint y: 206, endPoint x: 336, endPoint y: 220, distance: 52.9
click at [285, 204] on div "31 6" at bounding box center [292, 207] width 54 height 54
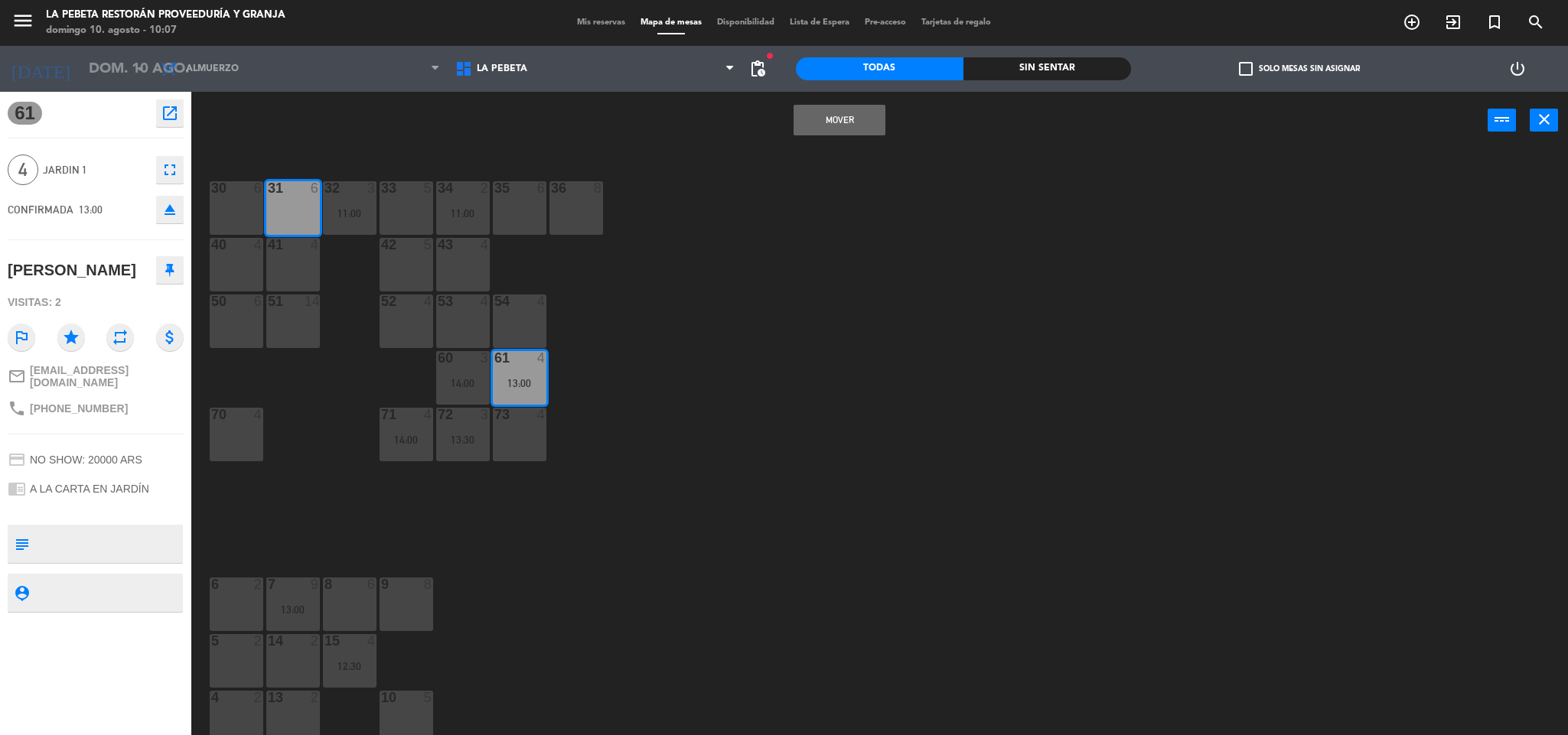
click at [878, 113] on button "Mover" at bounding box center [838, 120] width 91 height 30
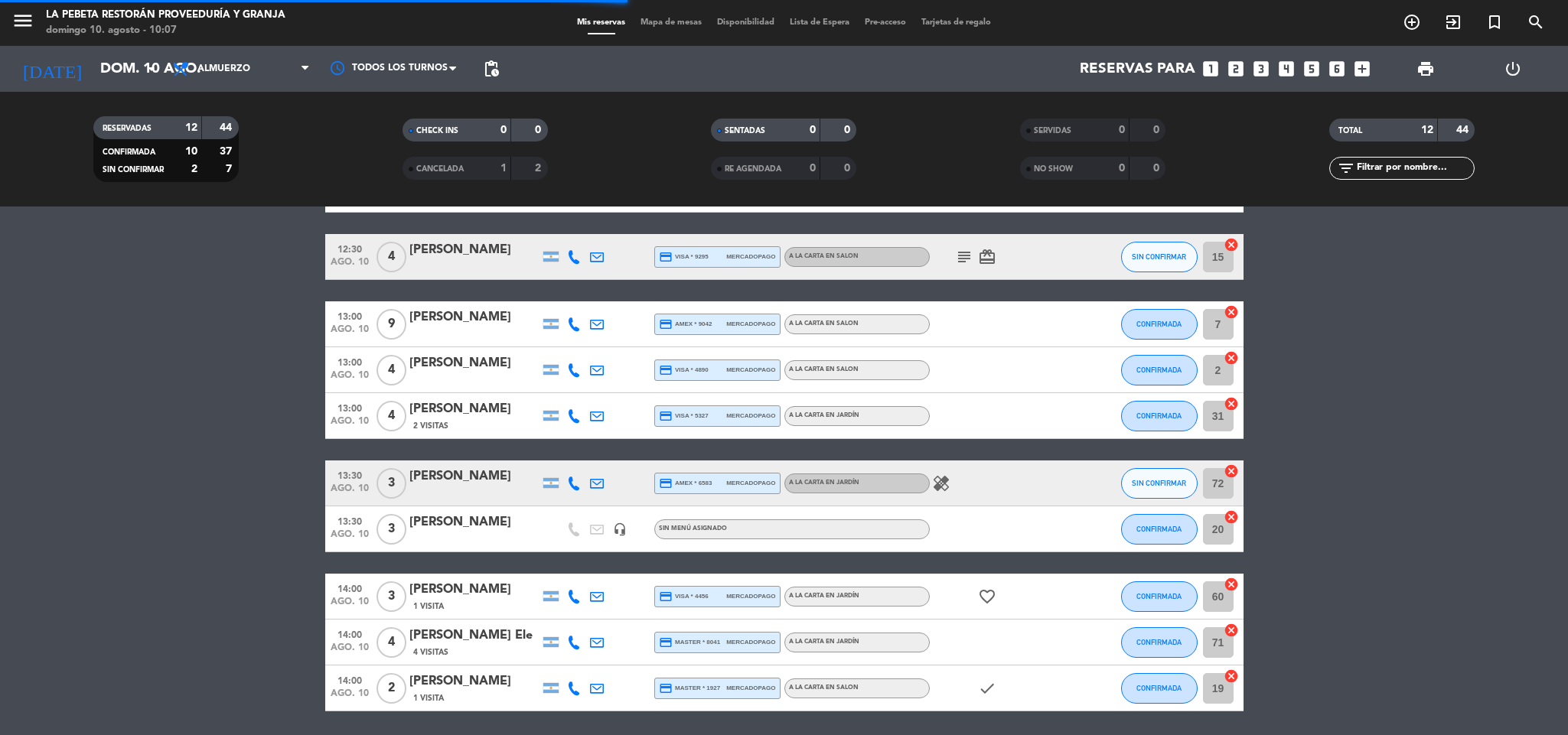
scroll to position [254, 0]
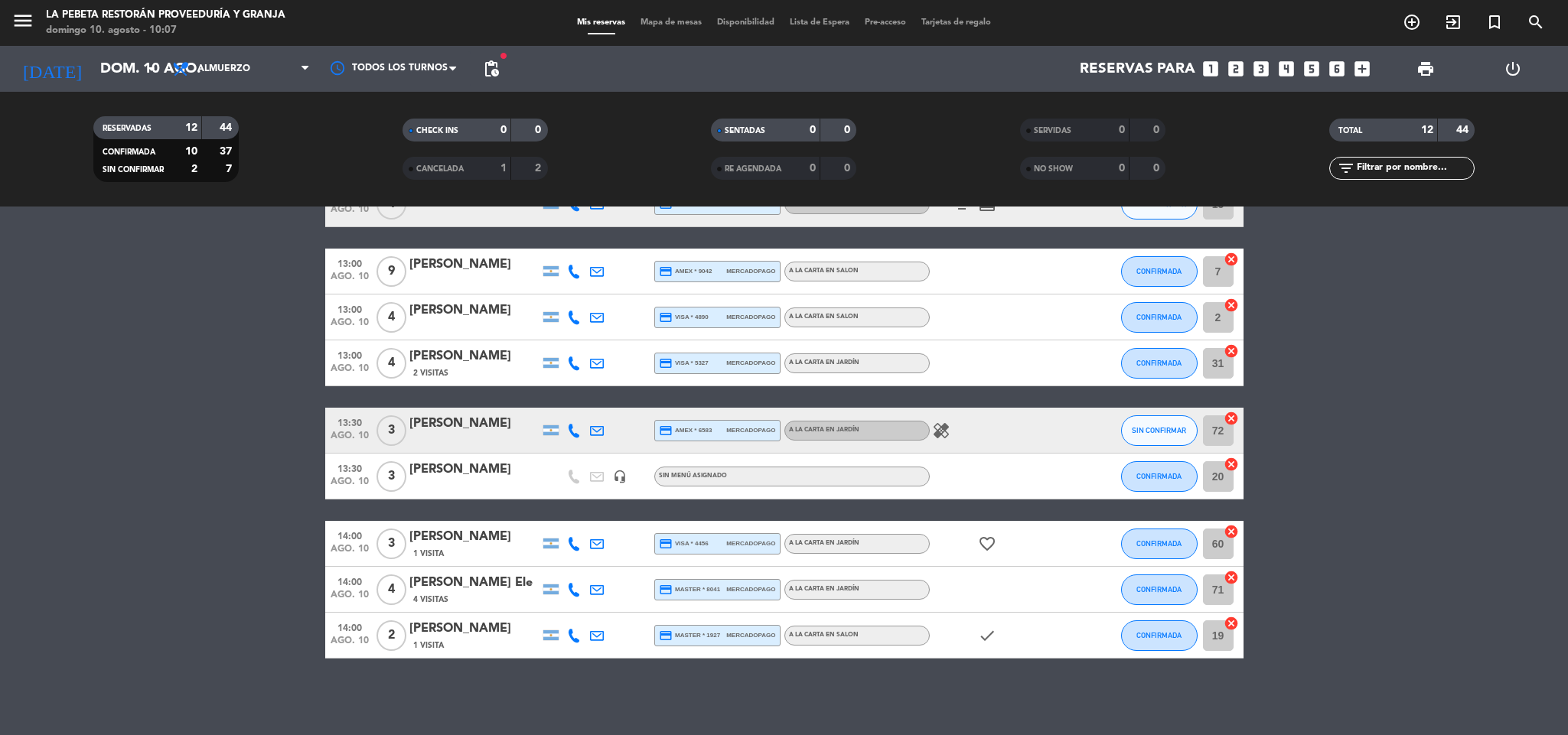
click at [1216, 433] on input "72" at bounding box center [1218, 431] width 30 height 30
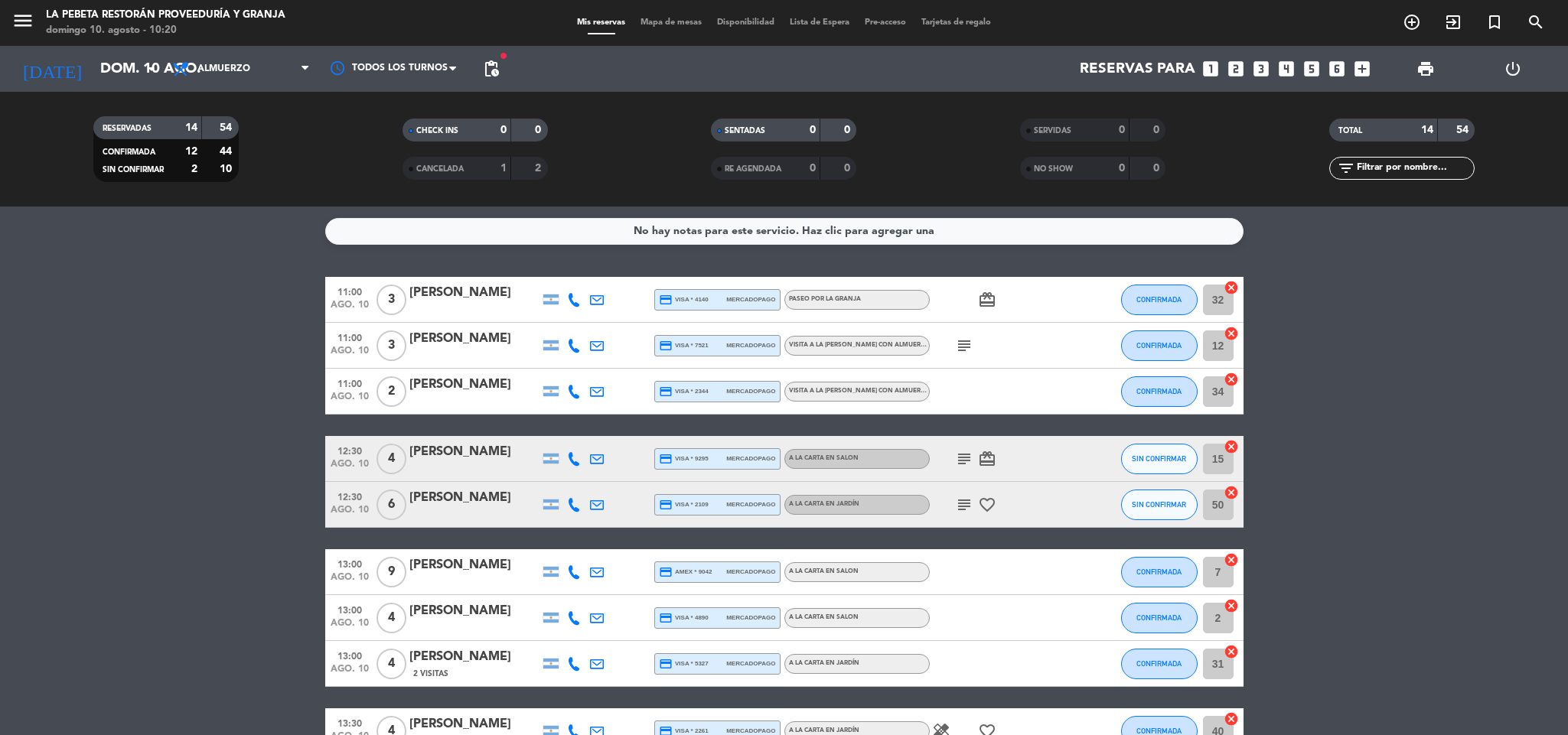
click at [1217, 503] on input "50" at bounding box center [1218, 504] width 30 height 30
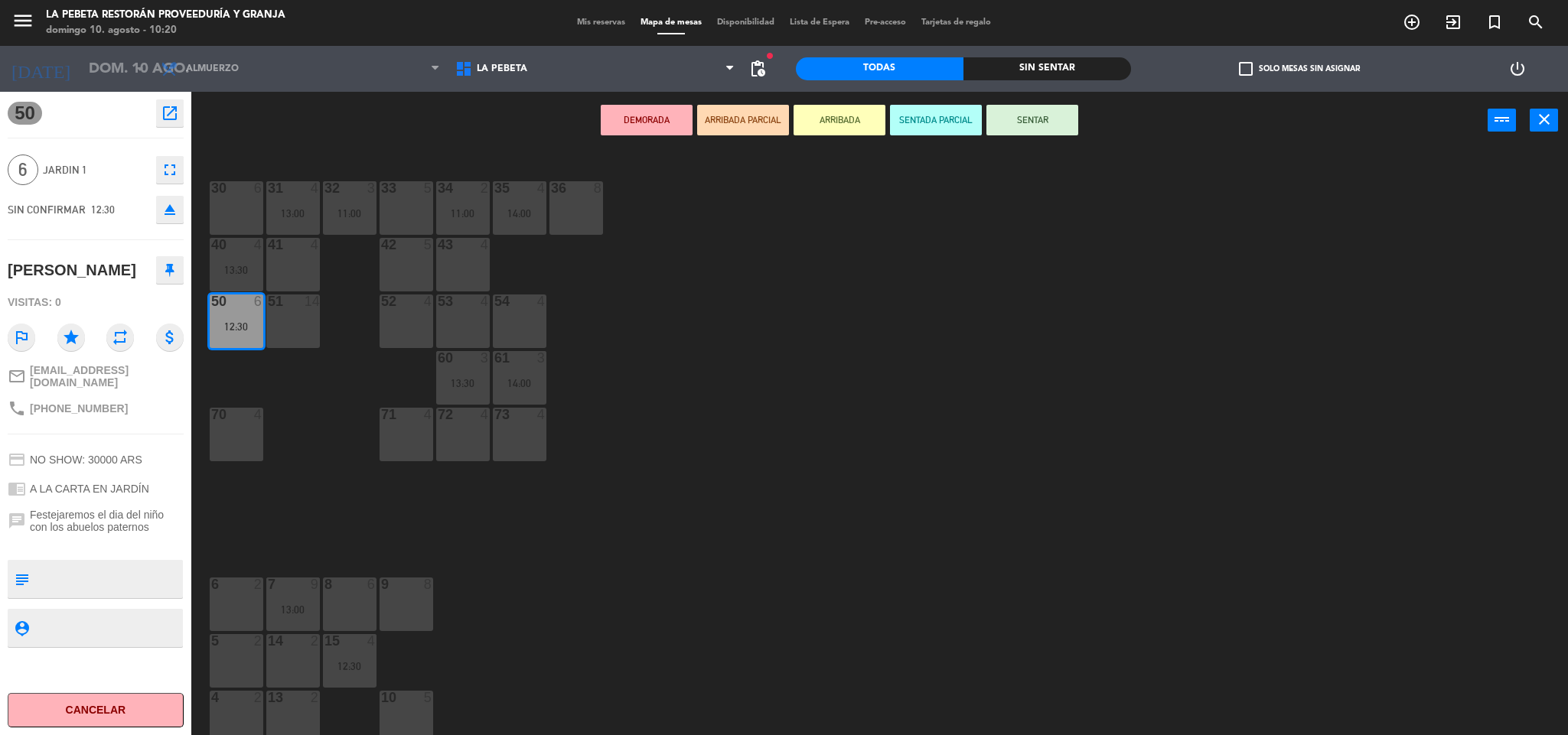
click at [233, 207] on div "30 6" at bounding box center [236, 207] width 54 height 54
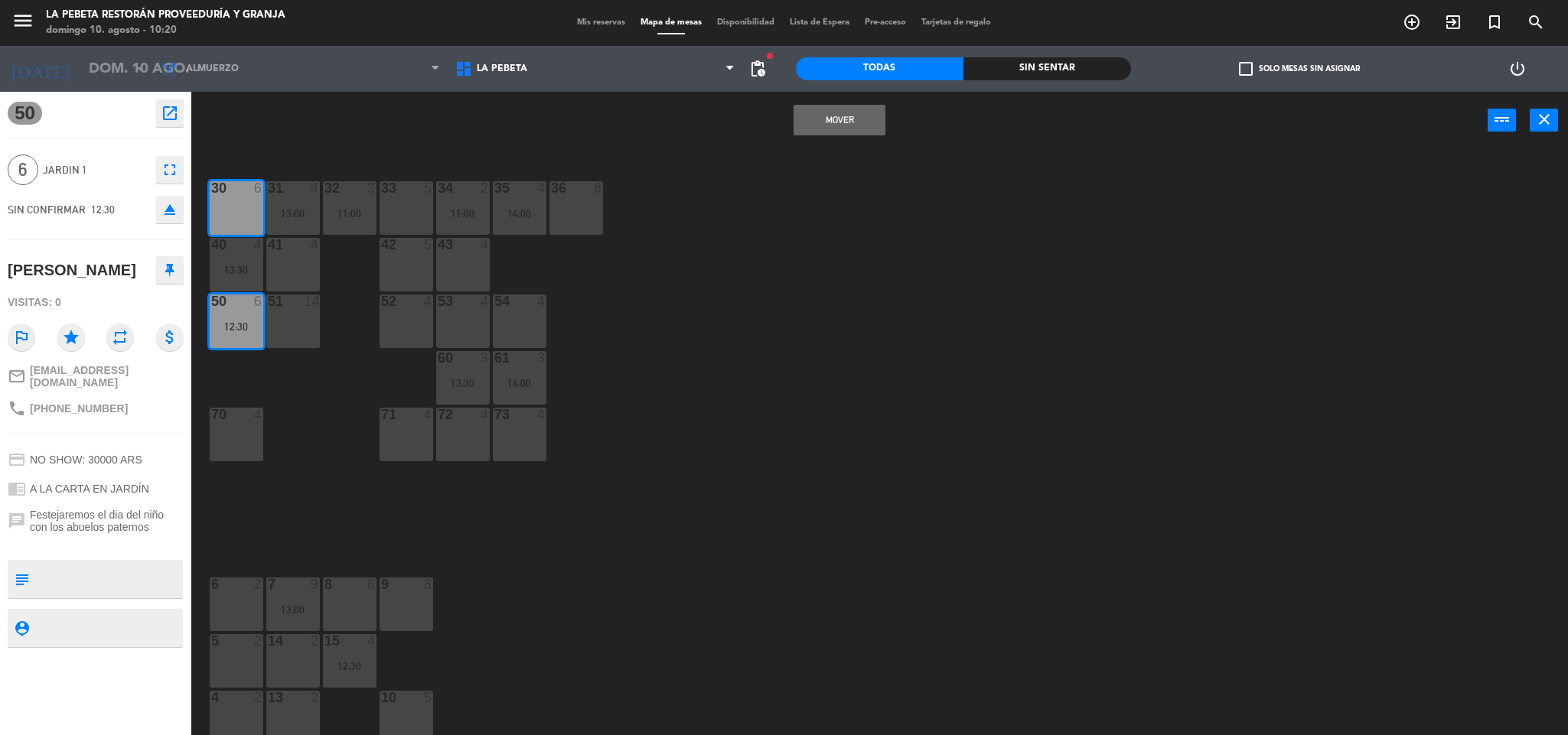
click at [854, 126] on button "Mover" at bounding box center [838, 120] width 91 height 30
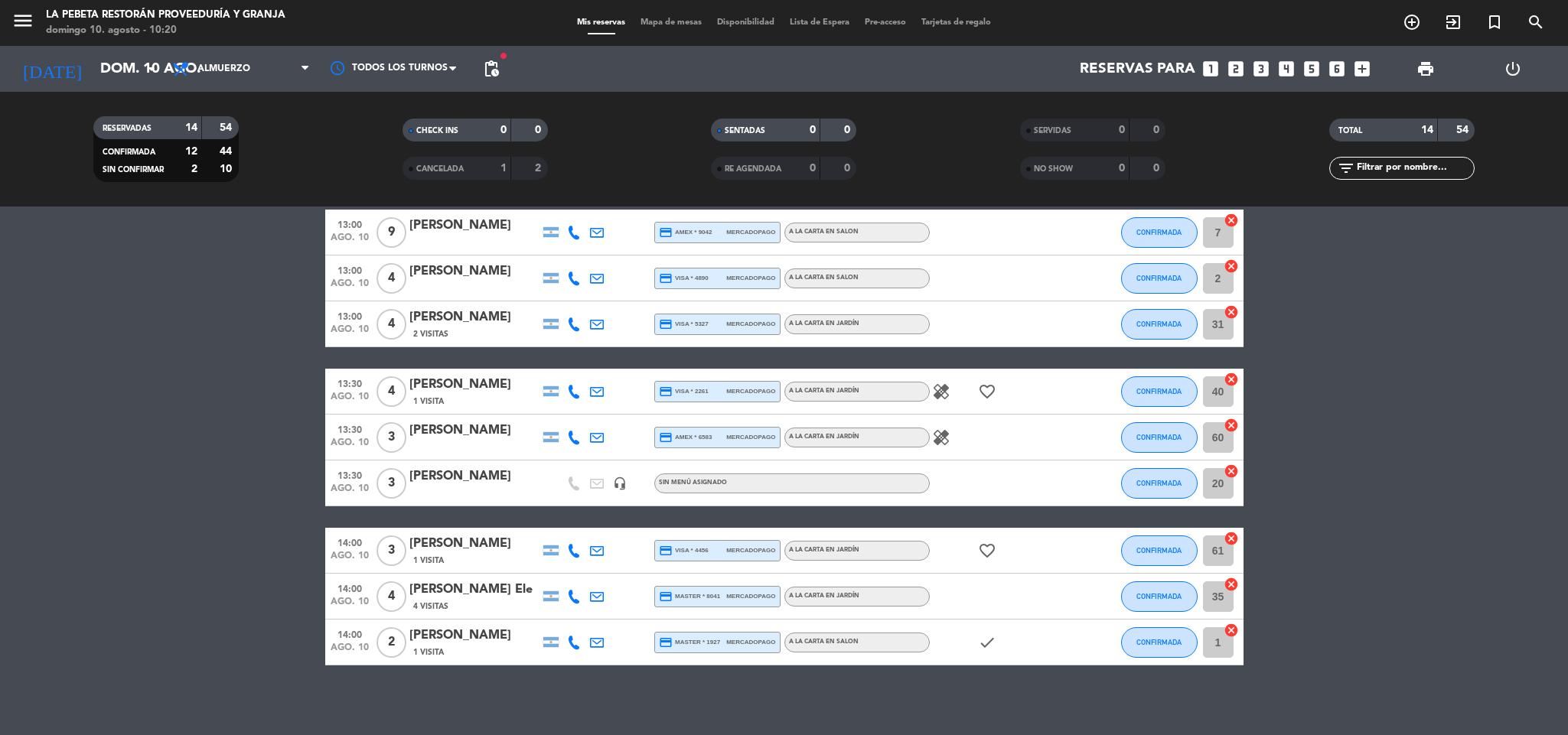
scroll to position [347, 0]
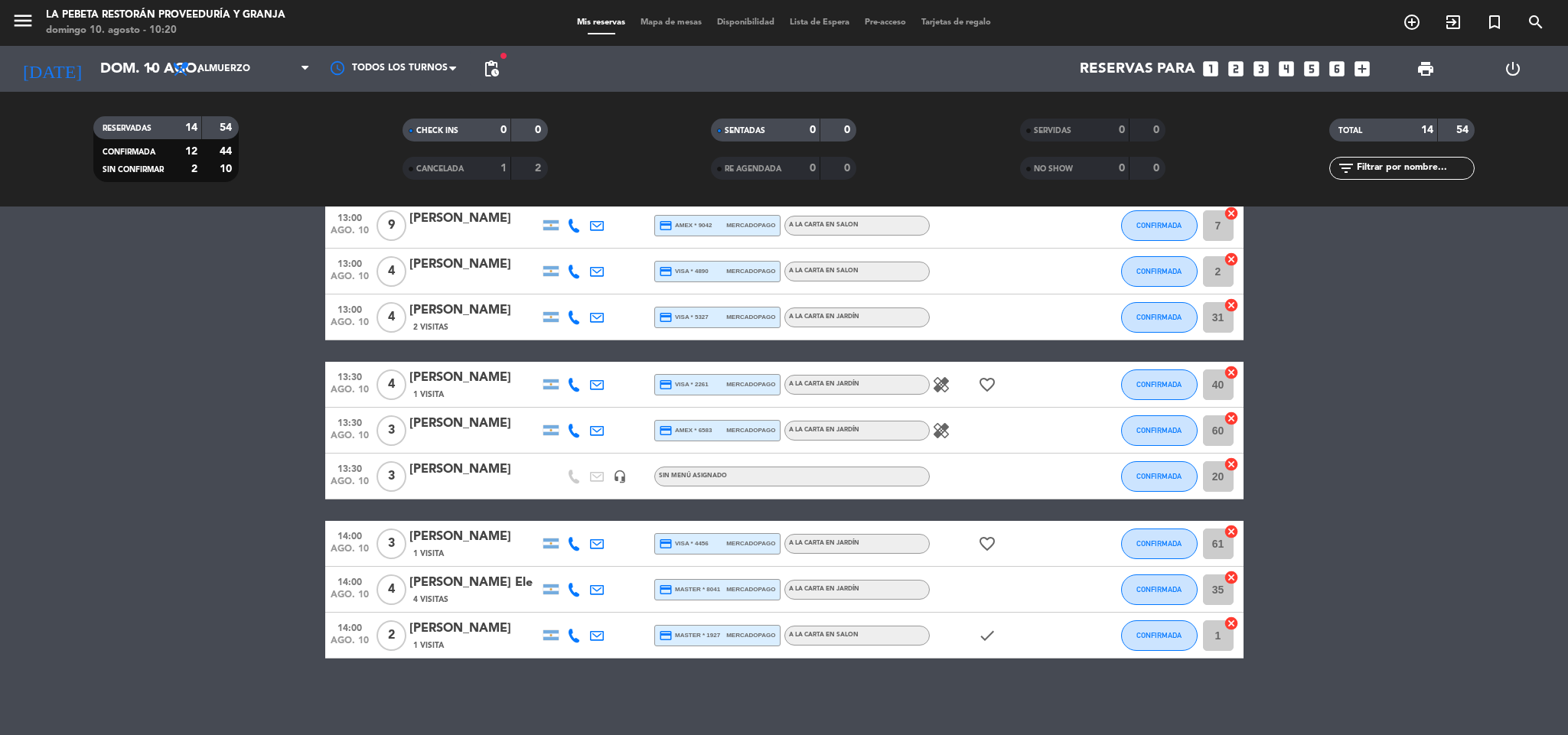
click at [1211, 542] on input "61" at bounding box center [1218, 544] width 30 height 30
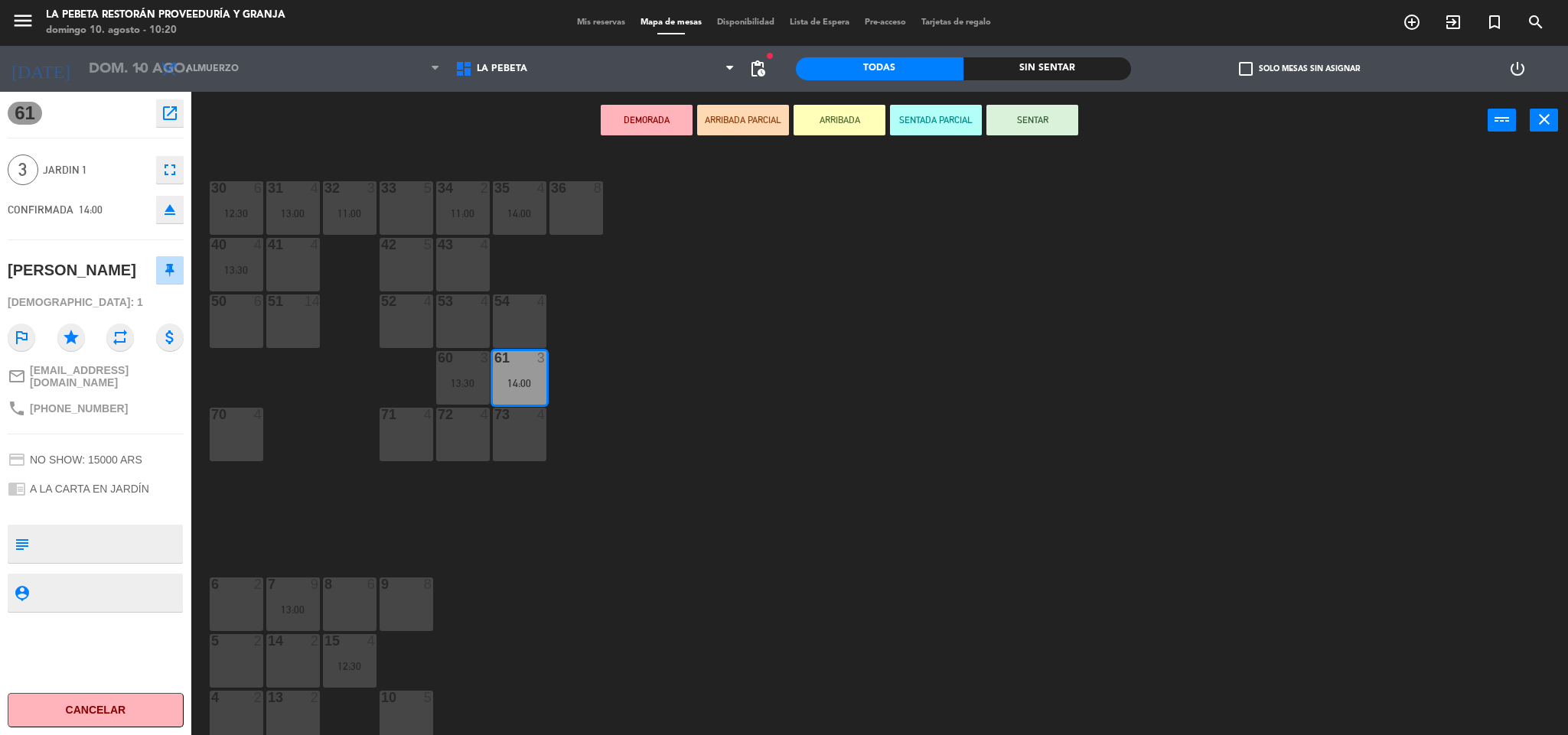
click at [243, 322] on div "50 6" at bounding box center [236, 320] width 54 height 54
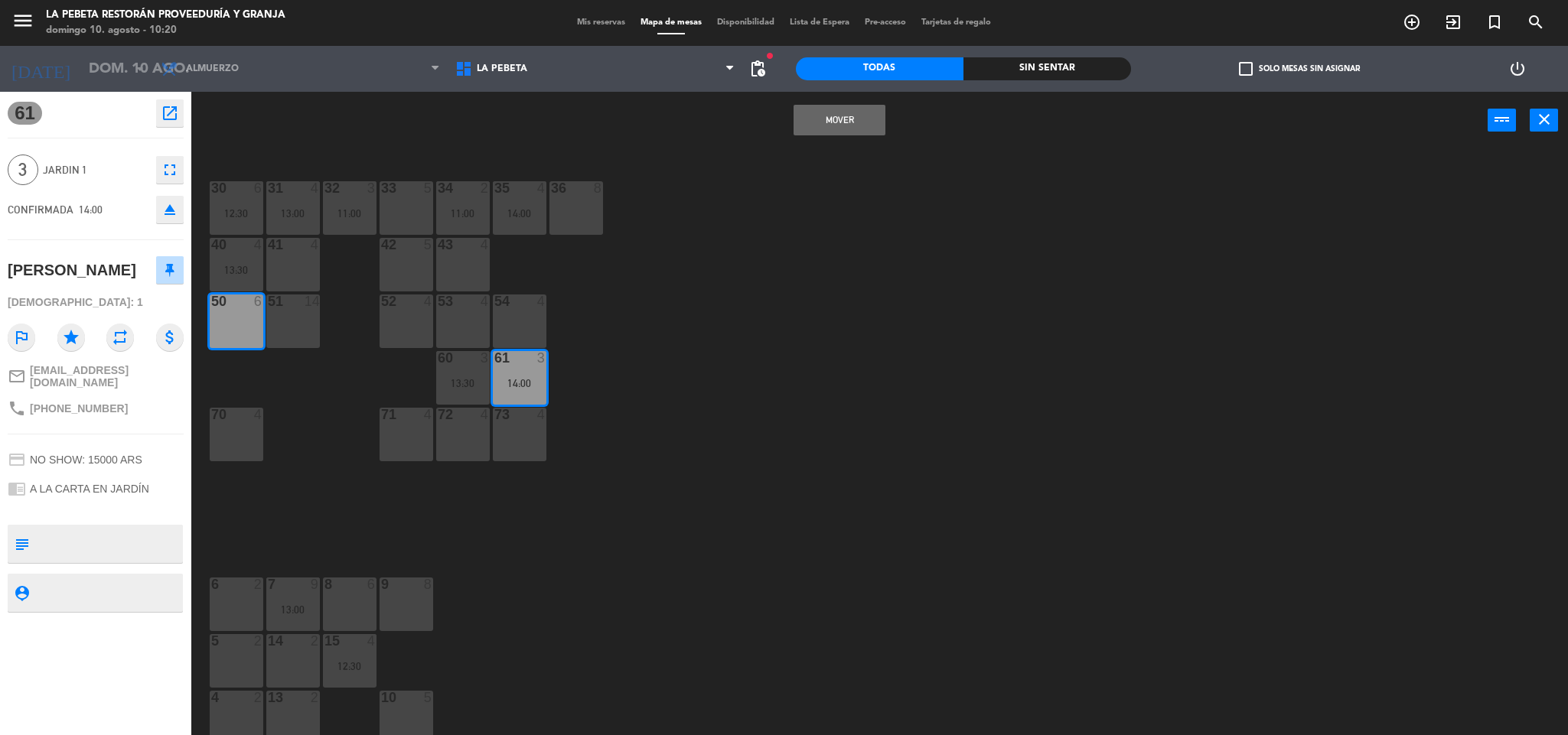
click at [826, 129] on button "Mover" at bounding box center [838, 120] width 91 height 30
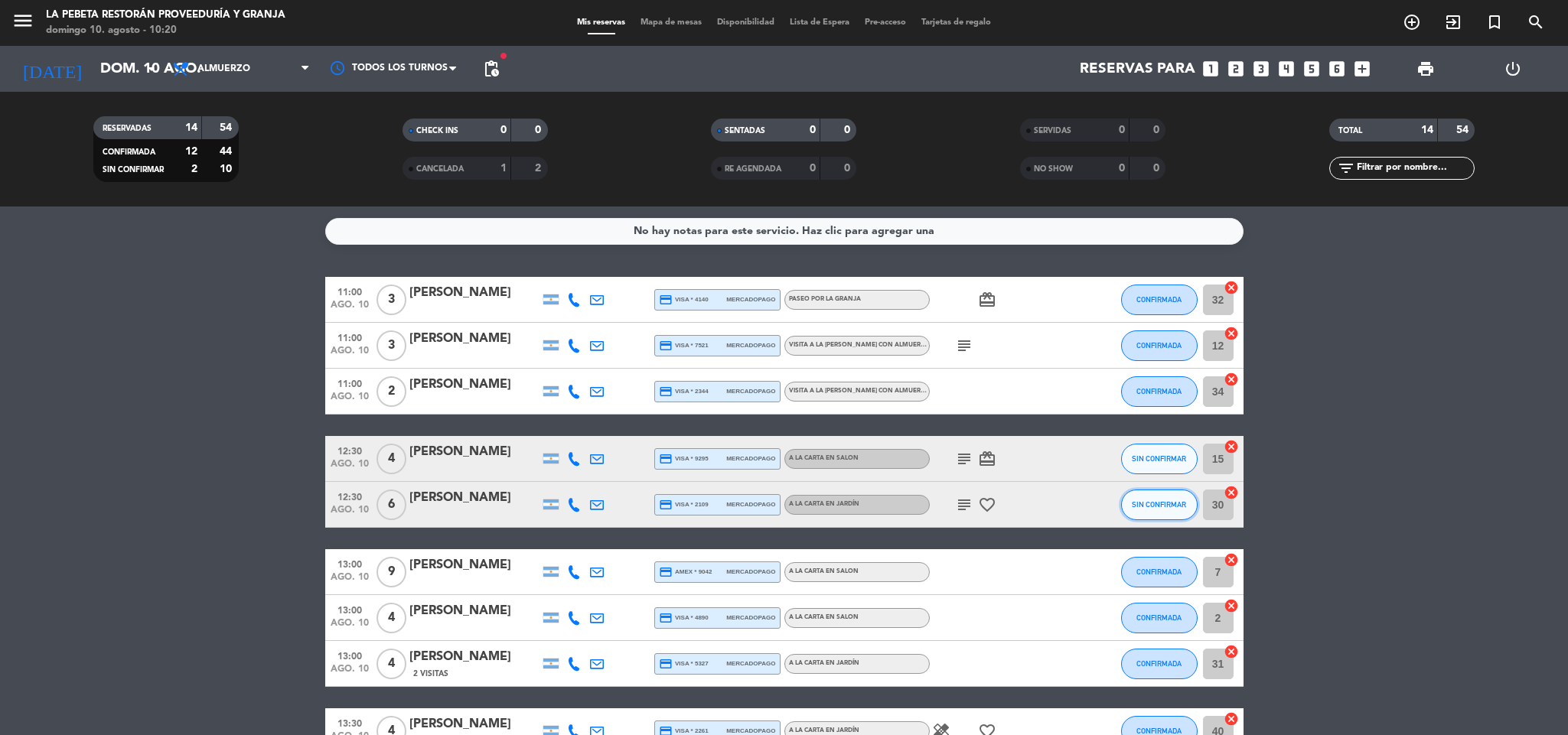
click at [1154, 508] on span "SIN CONFIRMAR" at bounding box center [1159, 504] width 55 height 8
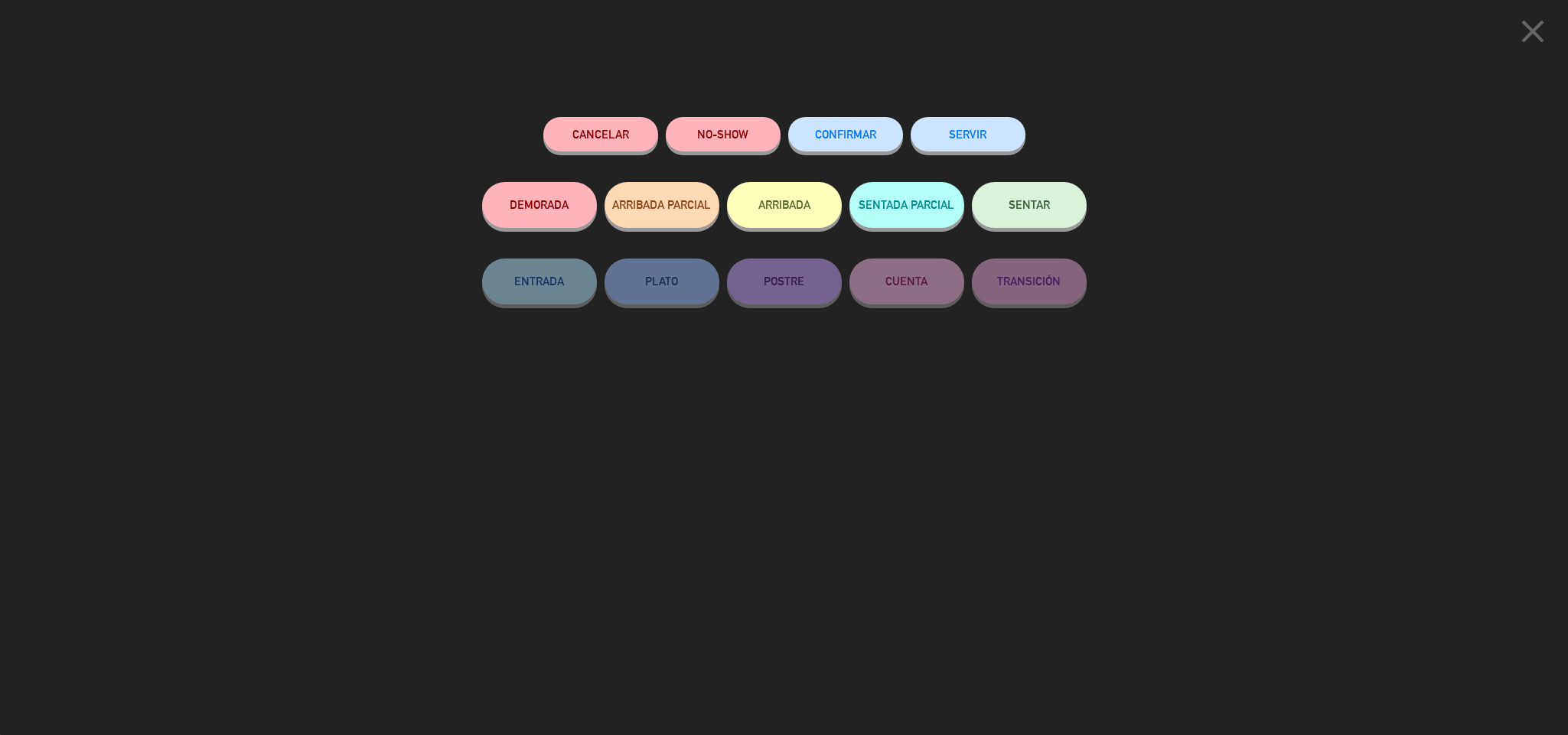
click at [868, 149] on button "CONFIRMAR" at bounding box center [846, 134] width 115 height 35
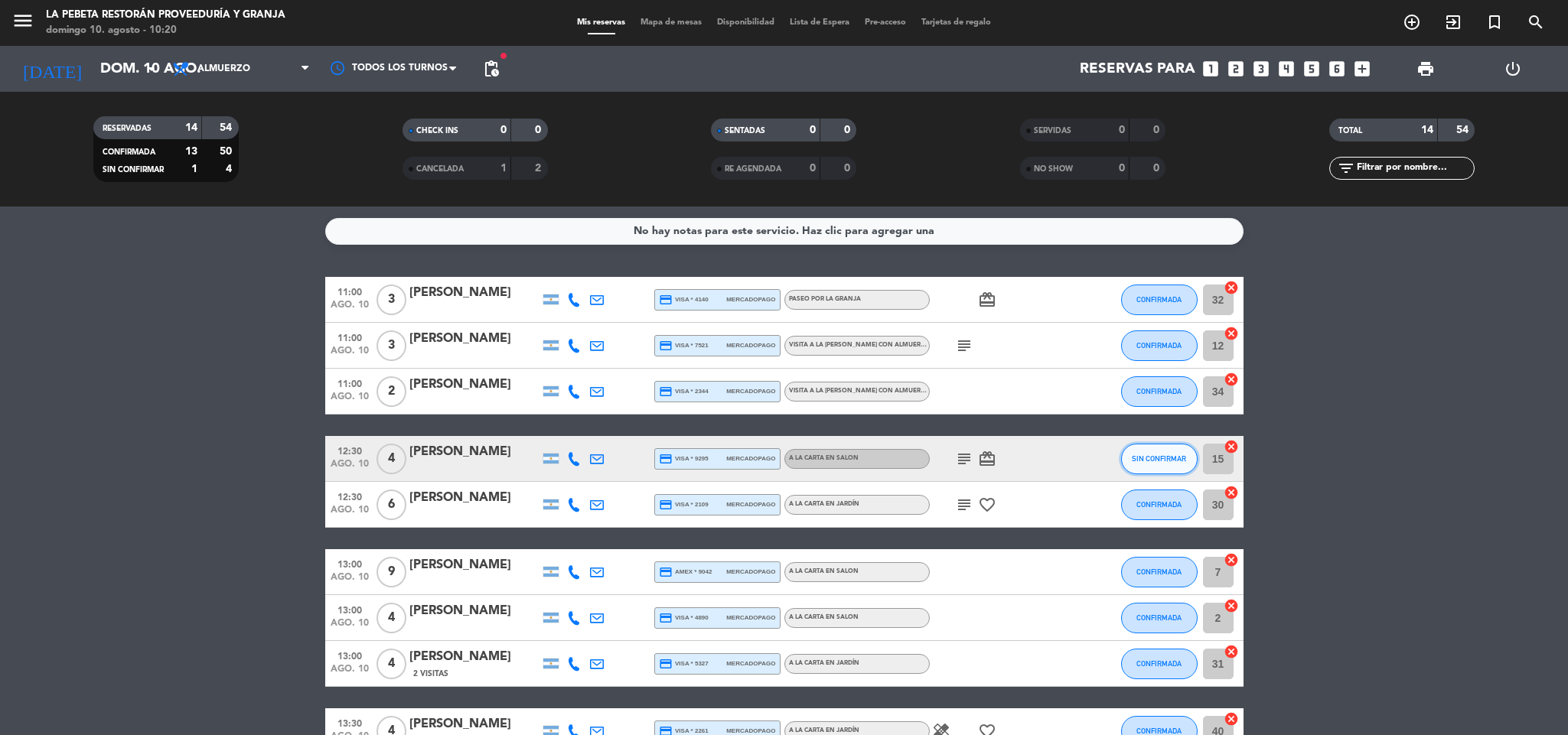
click at [1184, 465] on button "SIN CONFIRMAR" at bounding box center [1159, 459] width 76 height 30
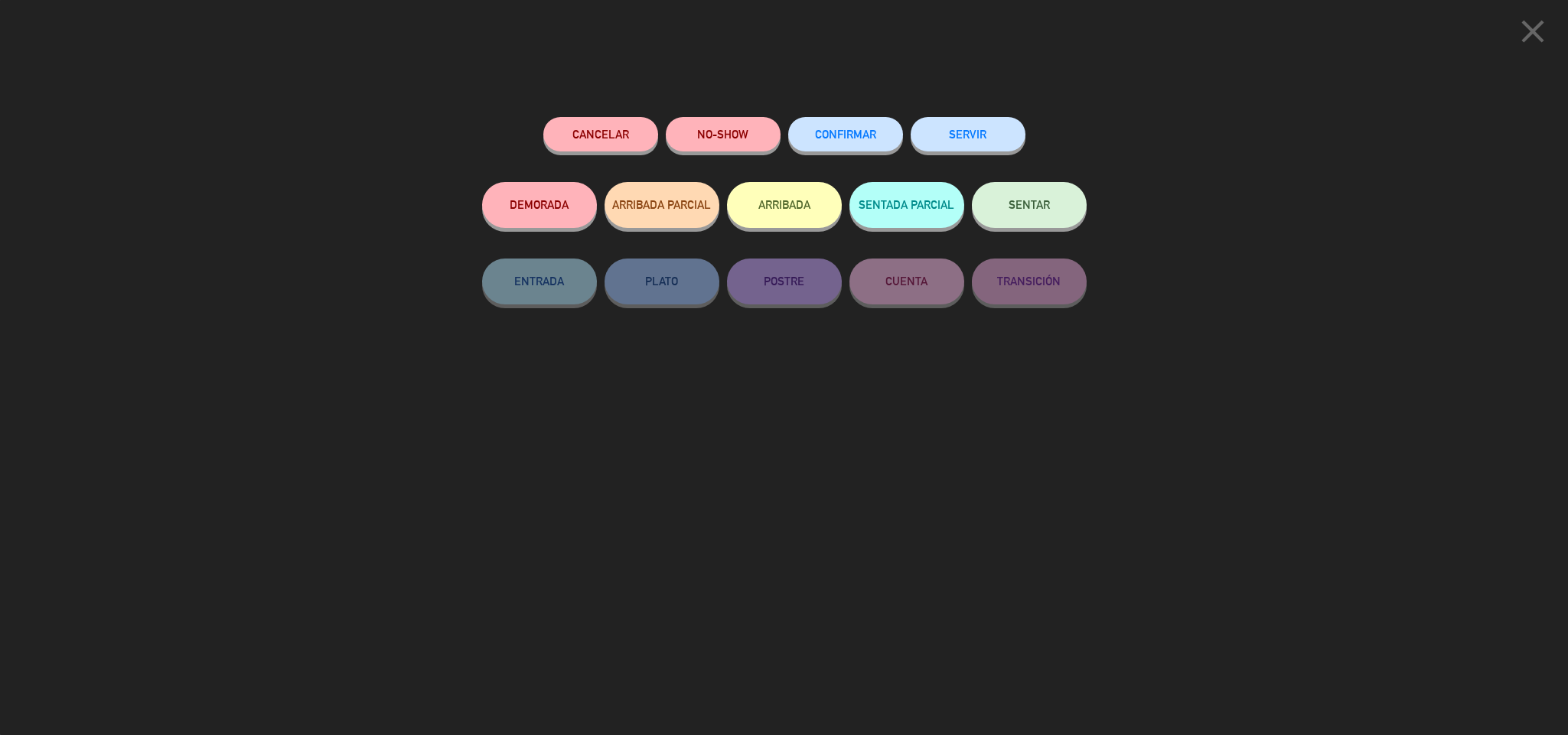
click at [850, 133] on span "CONFIRMAR" at bounding box center [845, 135] width 61 height 13
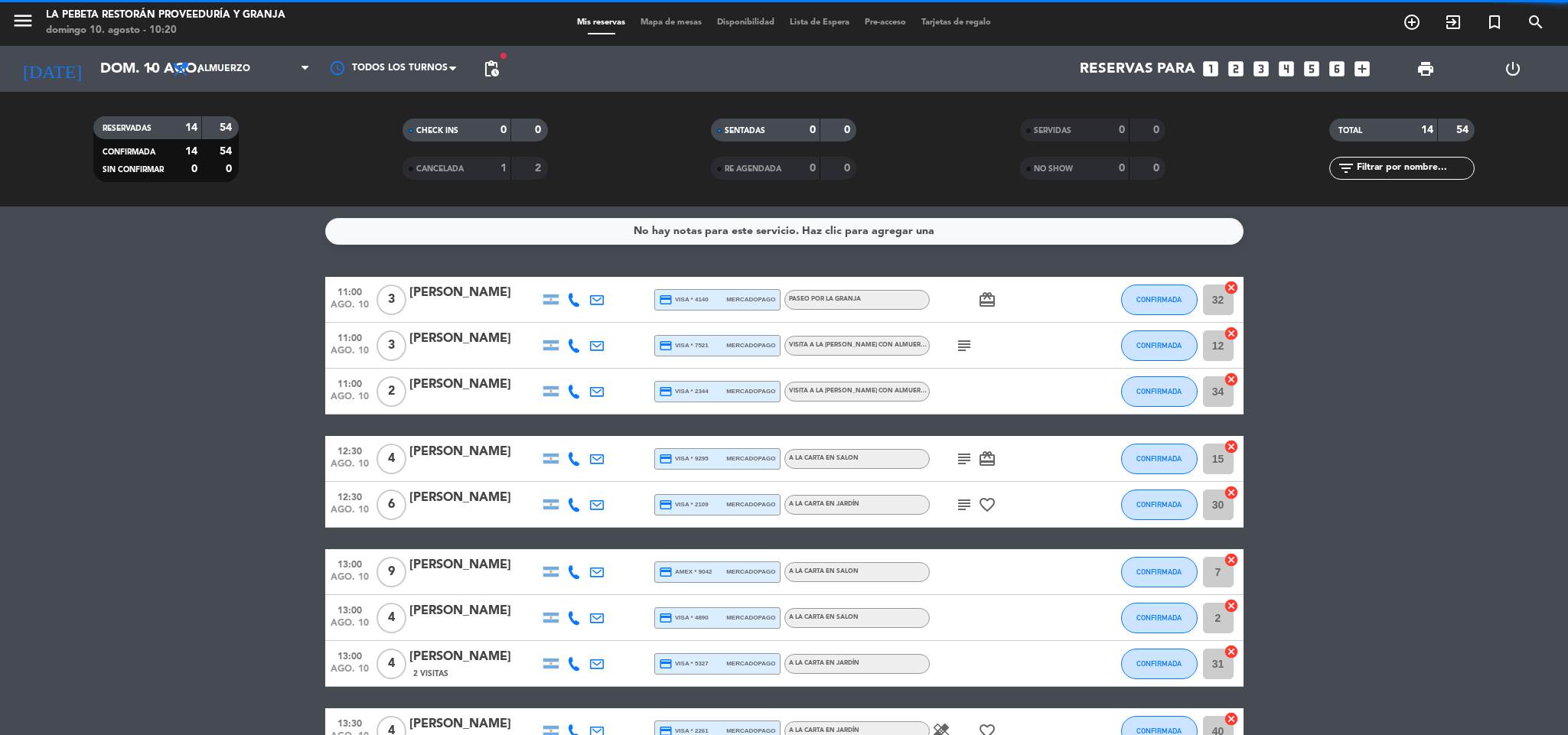
click at [969, 459] on icon "subject" at bounding box center [964, 458] width 18 height 18
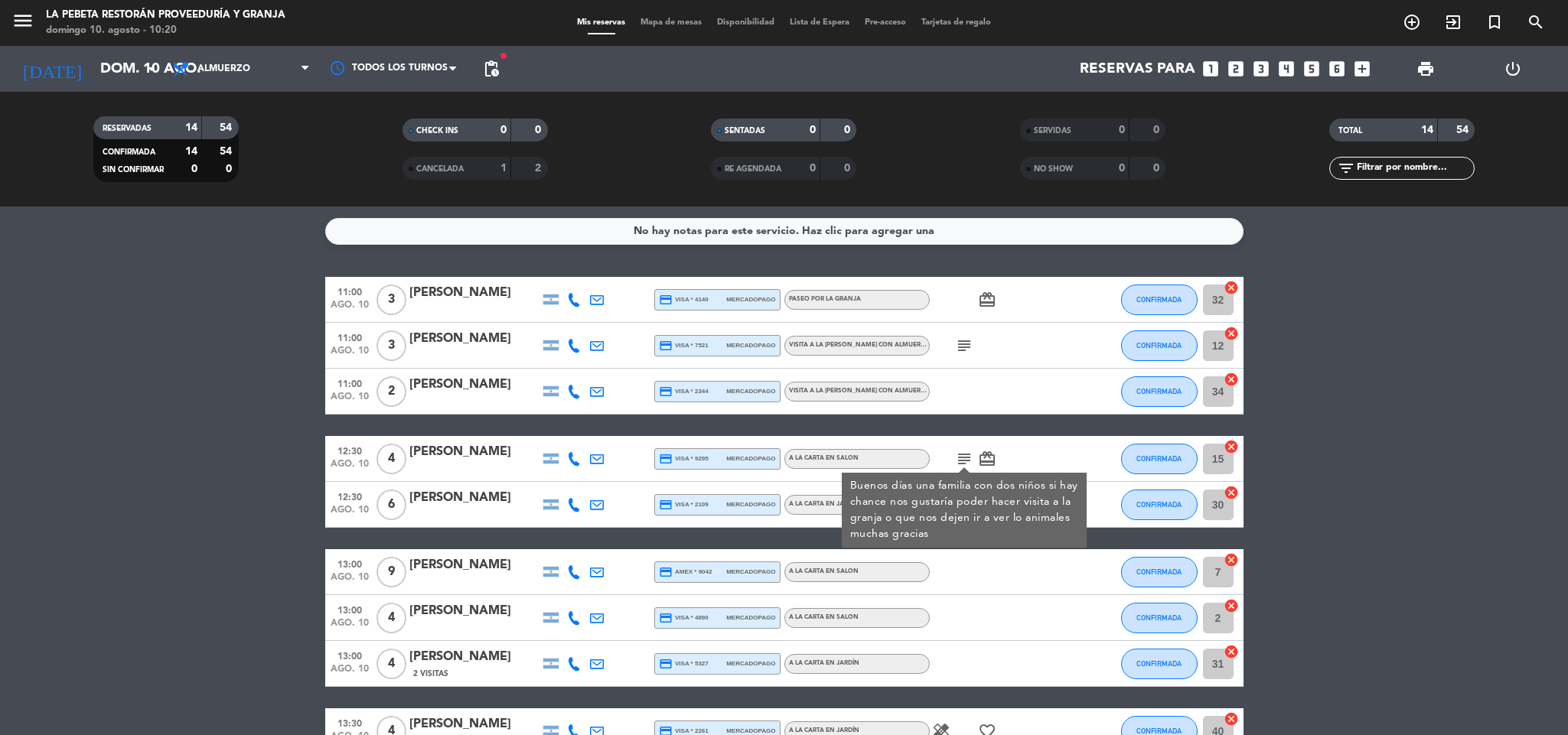
click at [1043, 441] on div "subject Buenos días una familia con dos niños si hay chance nos gustaría poder …" at bounding box center [999, 459] width 138 height 45
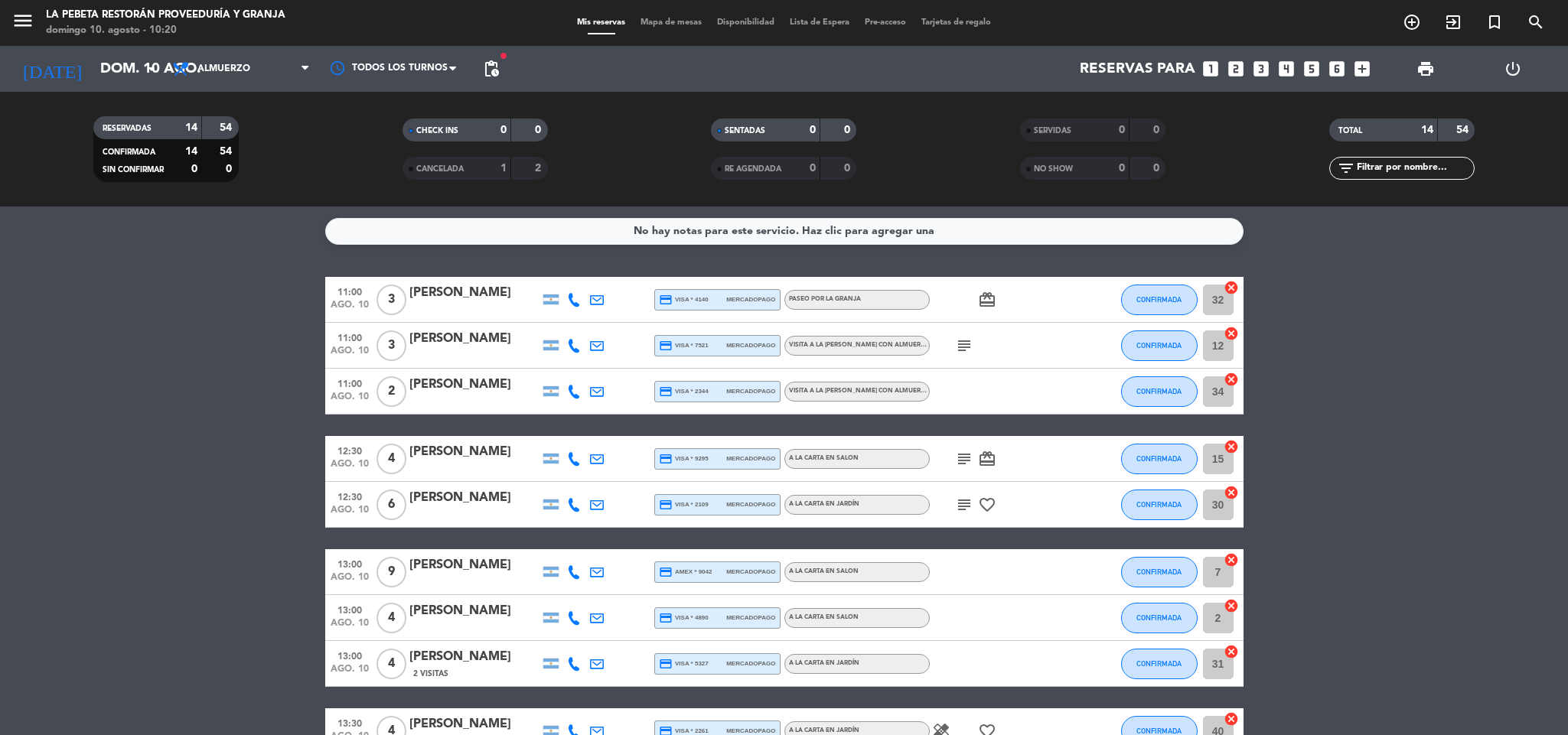
click at [973, 503] on div "subject favorite_border" at bounding box center [999, 504] width 138 height 45
click at [965, 500] on icon "subject" at bounding box center [964, 504] width 18 height 18
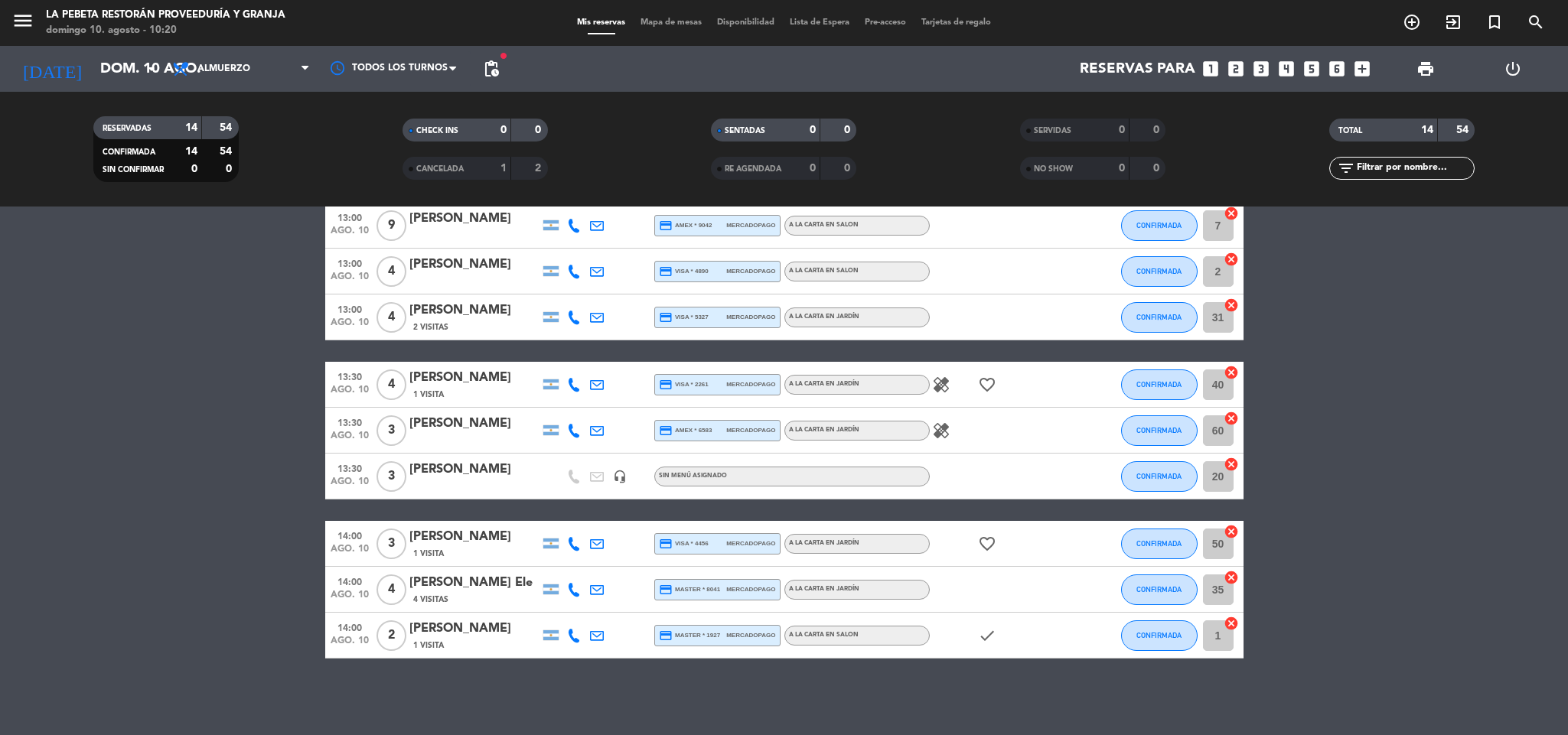
click at [976, 381] on div "healing favorite_border" at bounding box center [999, 384] width 138 height 45
click at [984, 384] on icon "favorite_border" at bounding box center [986, 384] width 18 height 18
click at [952, 393] on div "healing favorite_border ANIVERSARIO" at bounding box center [999, 384] width 138 height 45
click at [942, 388] on icon "healing" at bounding box center [940, 384] width 18 height 18
click at [941, 439] on div "healing" at bounding box center [999, 430] width 138 height 45
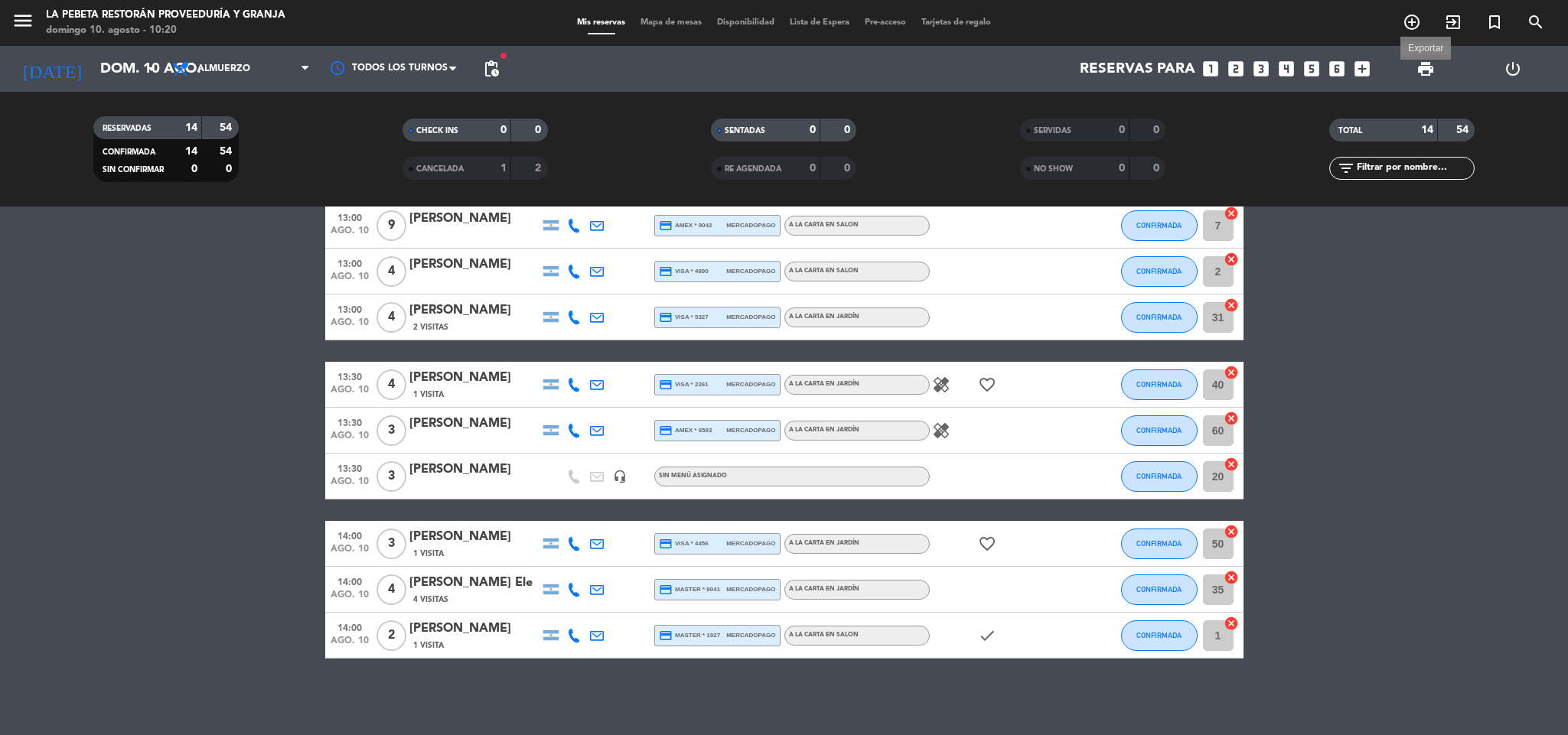
click at [1421, 70] on span "print" at bounding box center [1425, 68] width 18 height 18
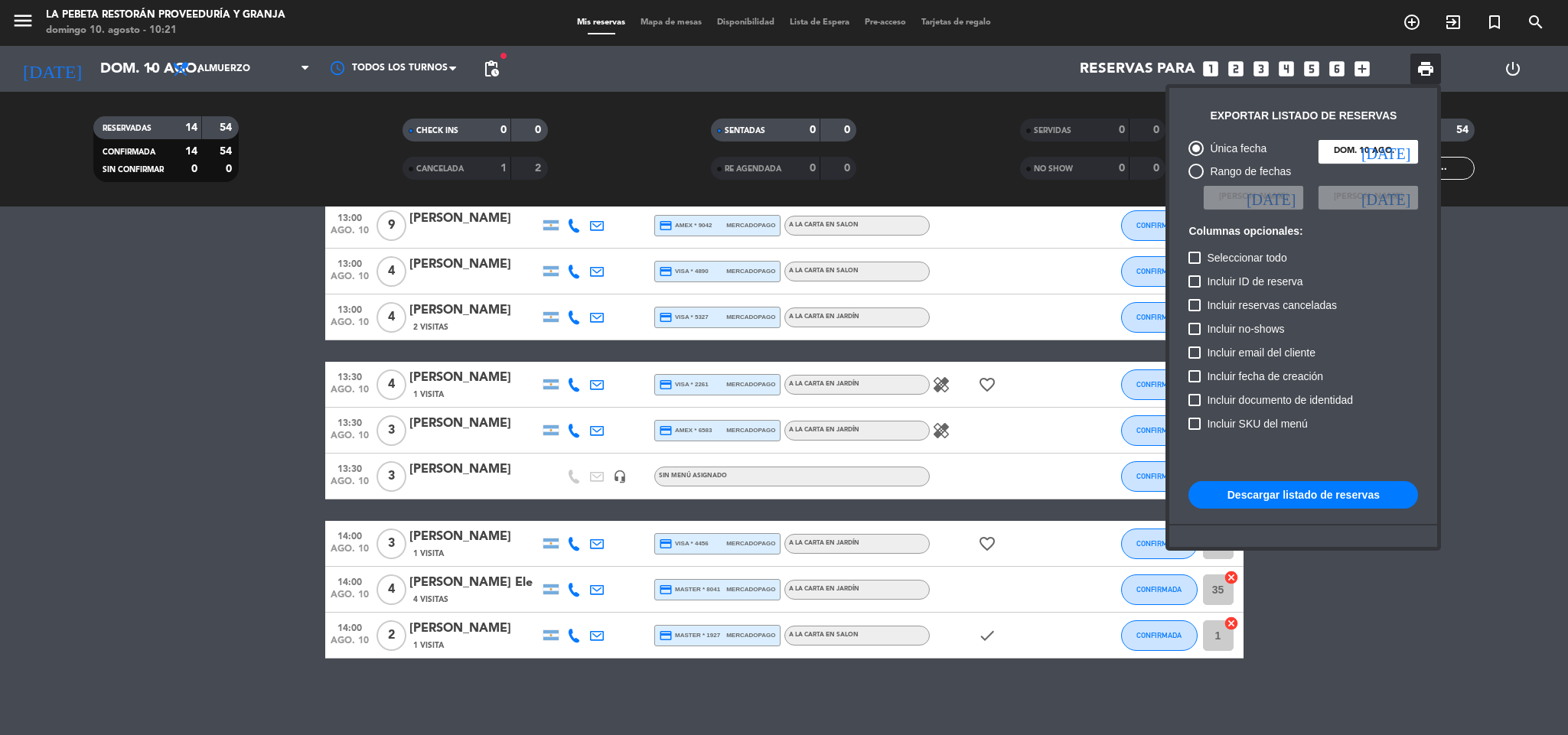
click at [1350, 497] on button "Descargar listado de reservas" at bounding box center [1302, 494] width 229 height 27
click at [1329, 593] on div at bounding box center [784, 368] width 1568 height 735
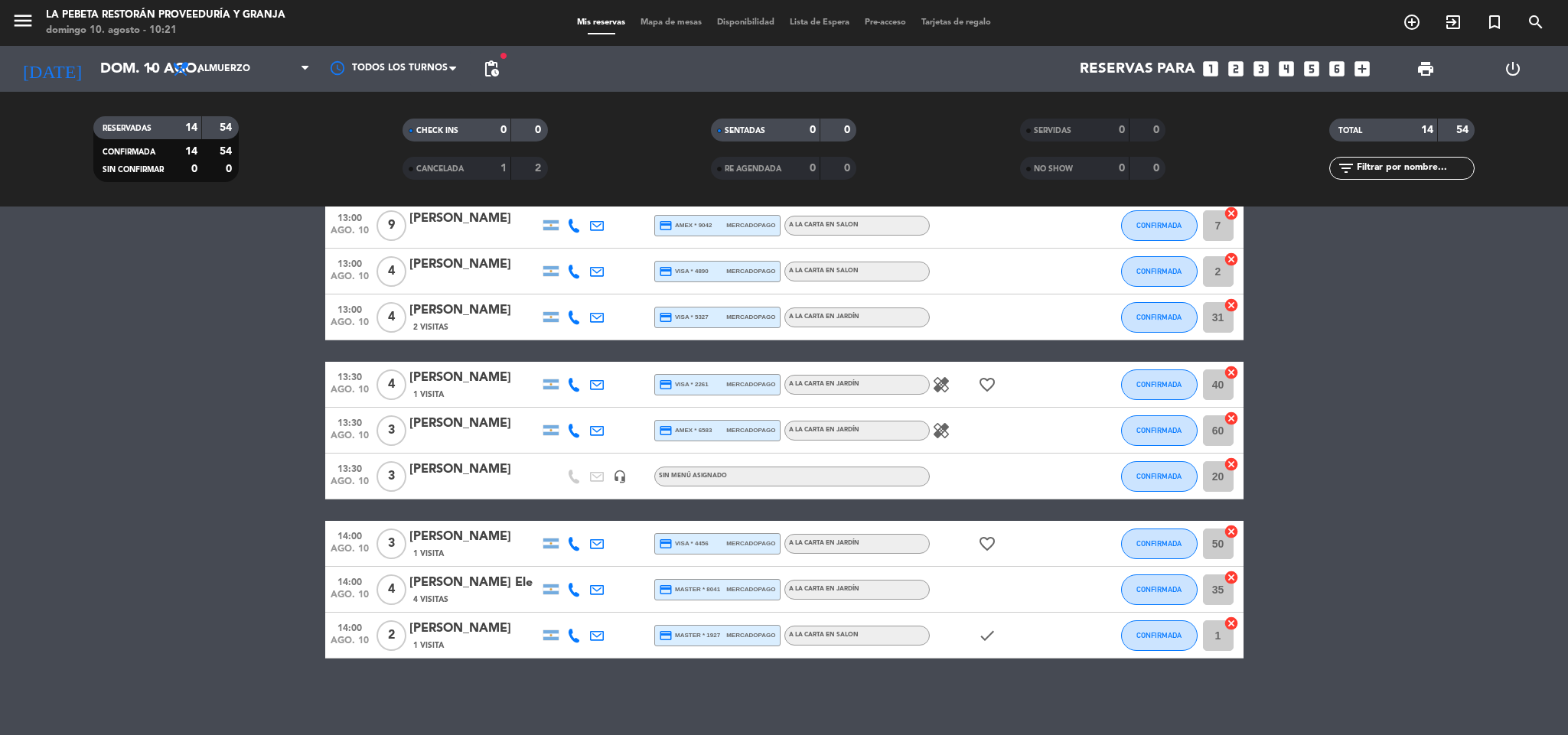
click at [1214, 481] on input "20" at bounding box center [1218, 476] width 30 height 30
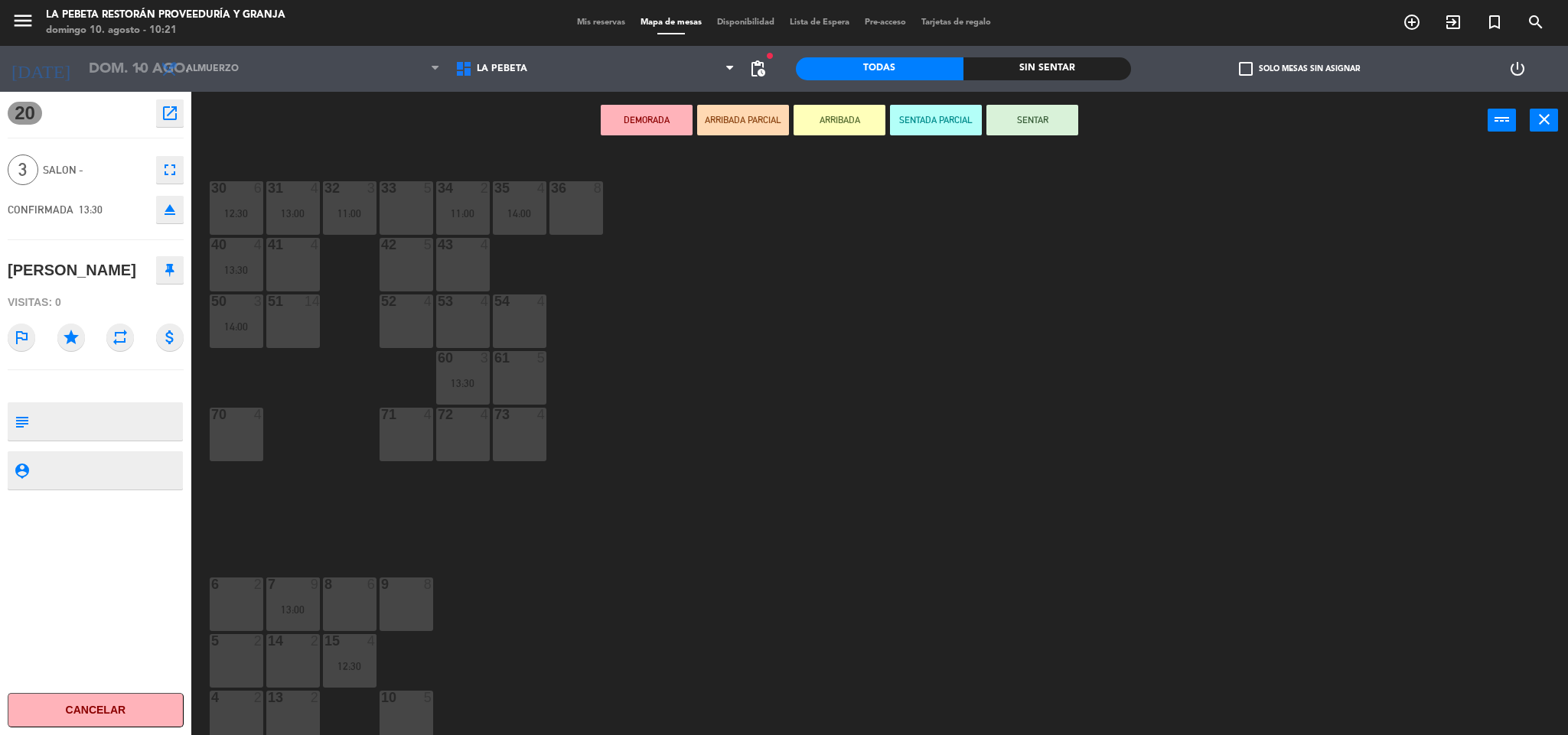
click at [416, 211] on div "33 5" at bounding box center [405, 207] width 54 height 54
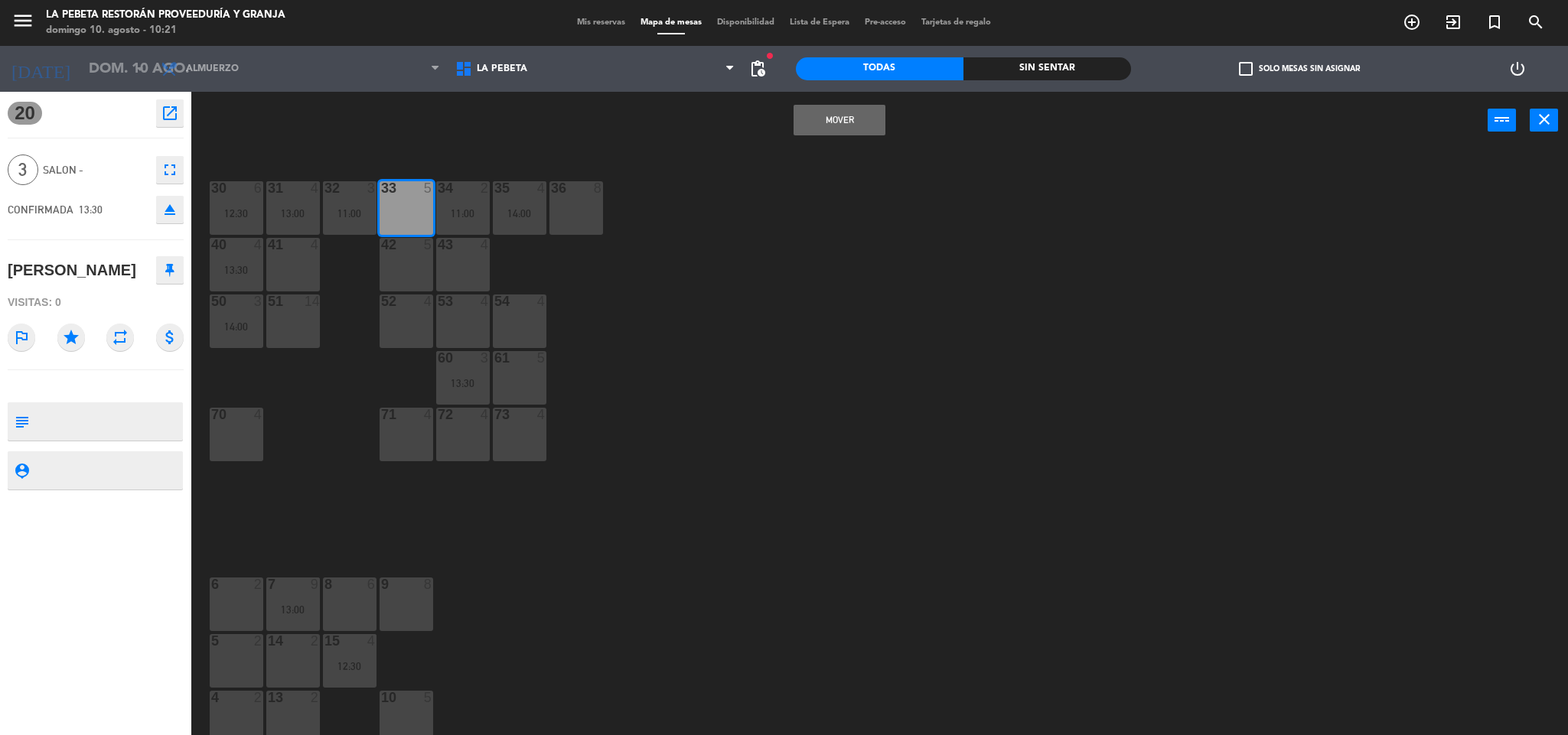
click at [827, 120] on button "Mover" at bounding box center [838, 120] width 91 height 30
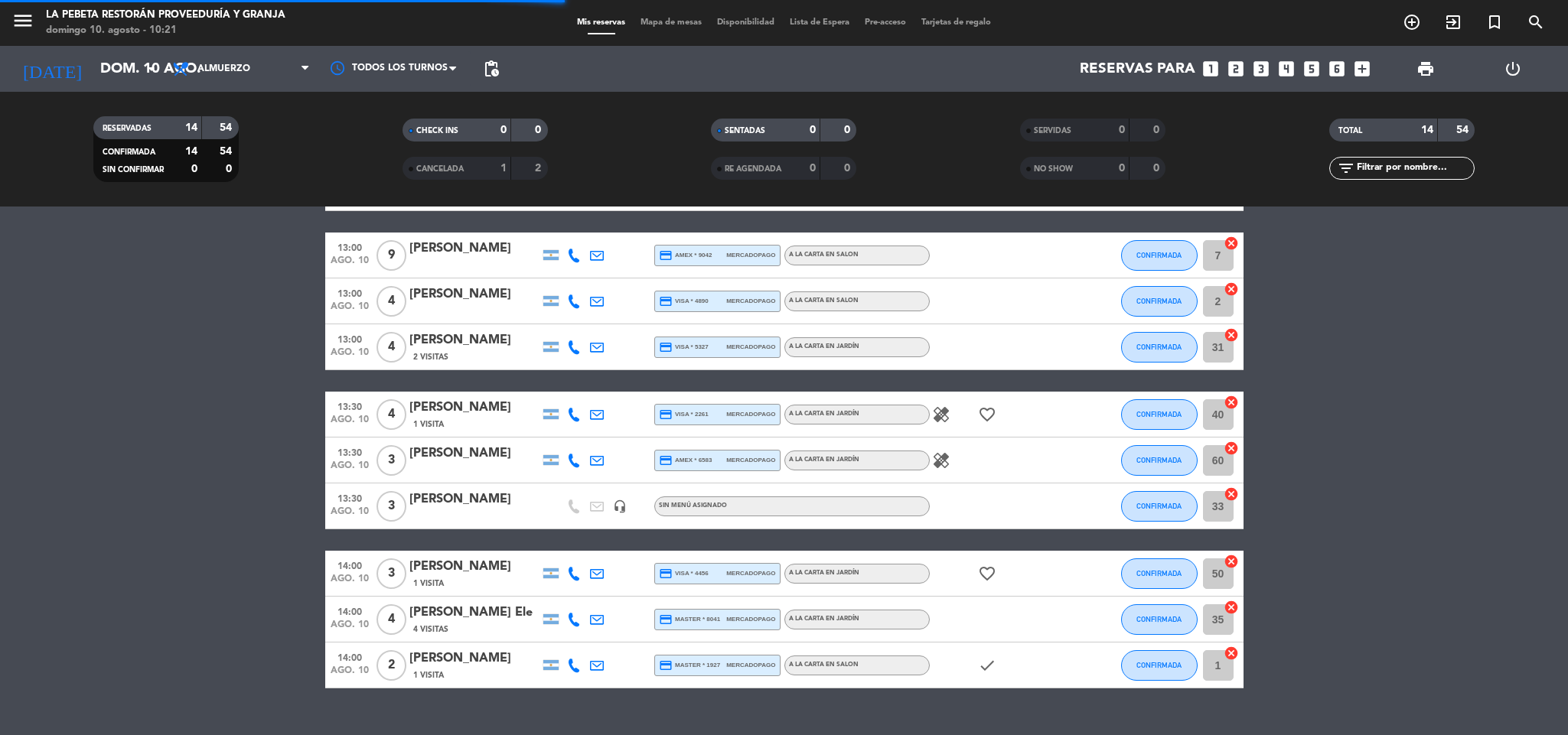
scroll to position [347, 0]
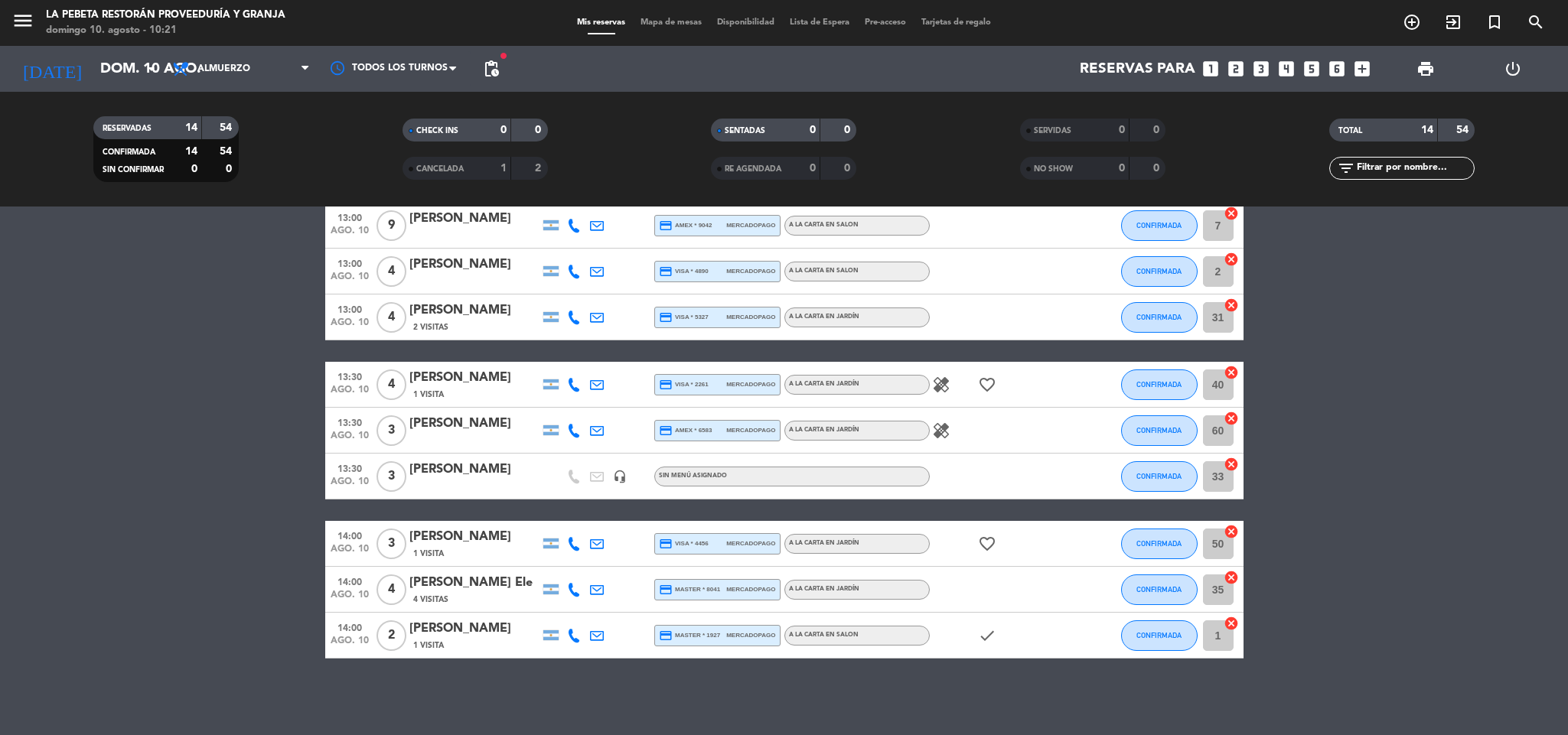
click at [1414, 74] on span "print" at bounding box center [1425, 69] width 30 height 30
click at [1426, 81] on span "print" at bounding box center [1425, 69] width 30 height 30
click at [1423, 67] on span "print" at bounding box center [1425, 68] width 18 height 18
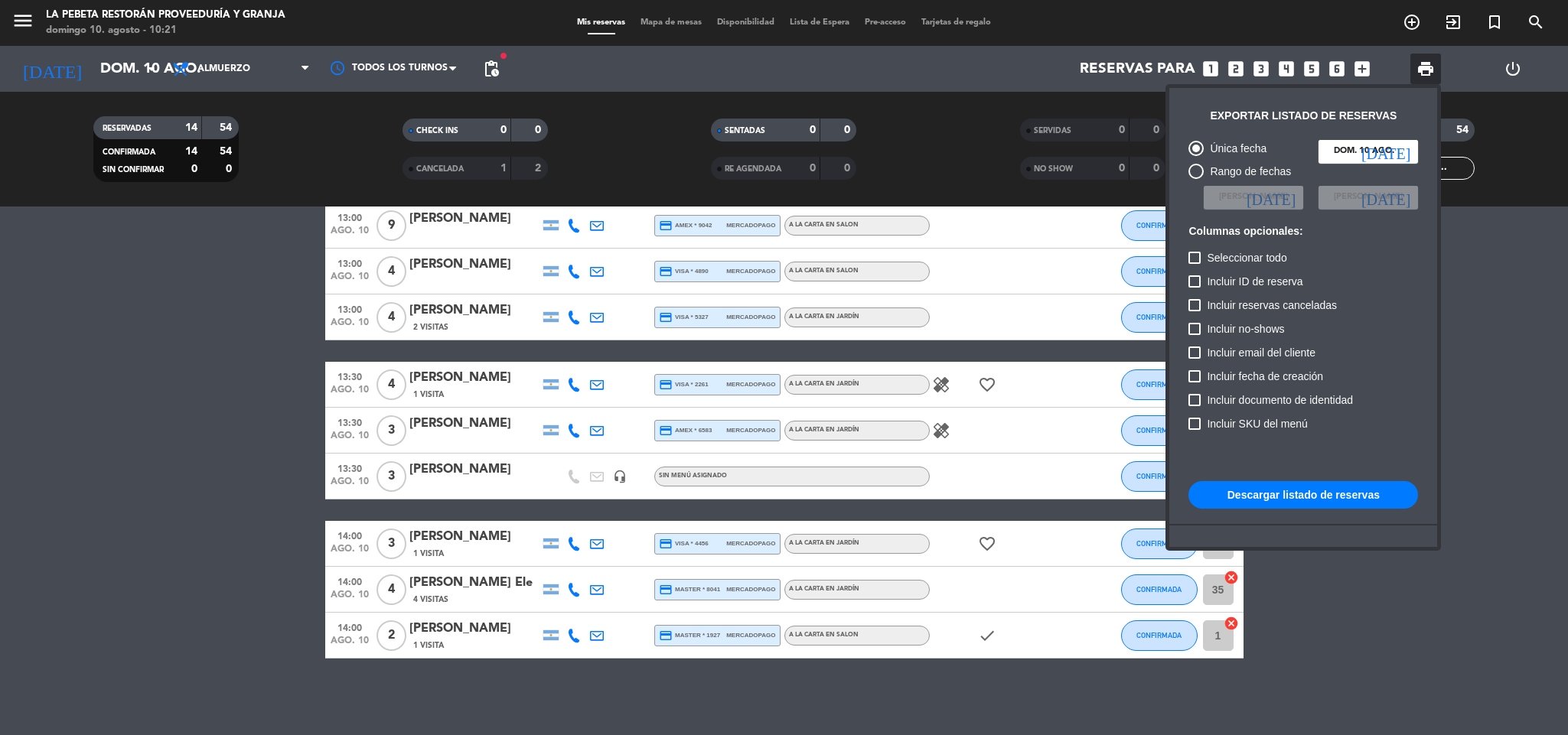
click at [1304, 496] on button "Descargar listado de reservas" at bounding box center [1302, 494] width 229 height 27
click at [489, 62] on span "pending_actions" at bounding box center [490, 68] width 18 height 18
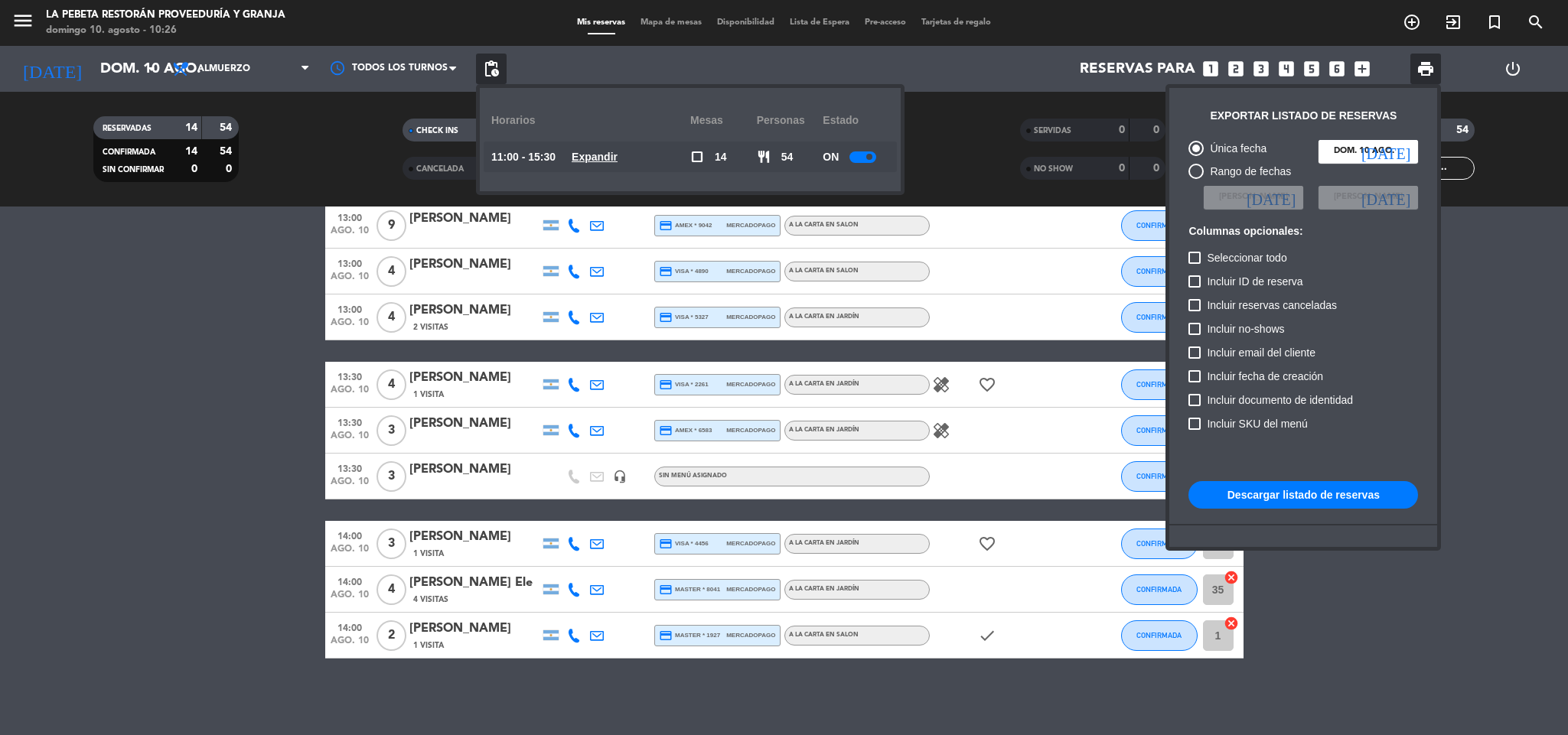
click at [618, 159] on u "Expandir" at bounding box center [594, 156] width 46 height 12
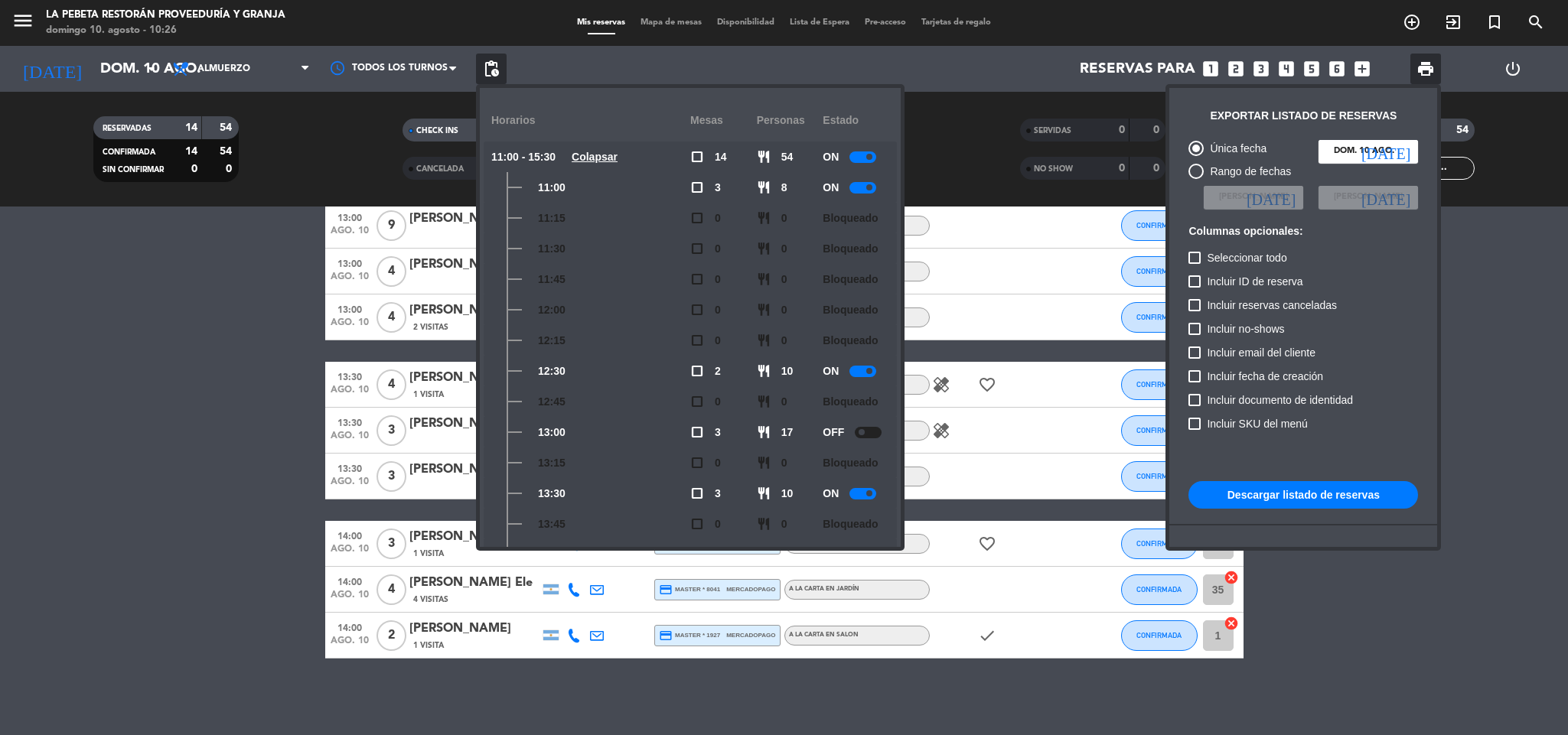
click at [854, 363] on div "ON" at bounding box center [855, 370] width 67 height 30
click at [856, 372] on div at bounding box center [863, 371] width 26 height 11
click at [595, 16] on div at bounding box center [784, 368] width 1568 height 735
